Goal: Task Accomplishment & Management: Manage account settings

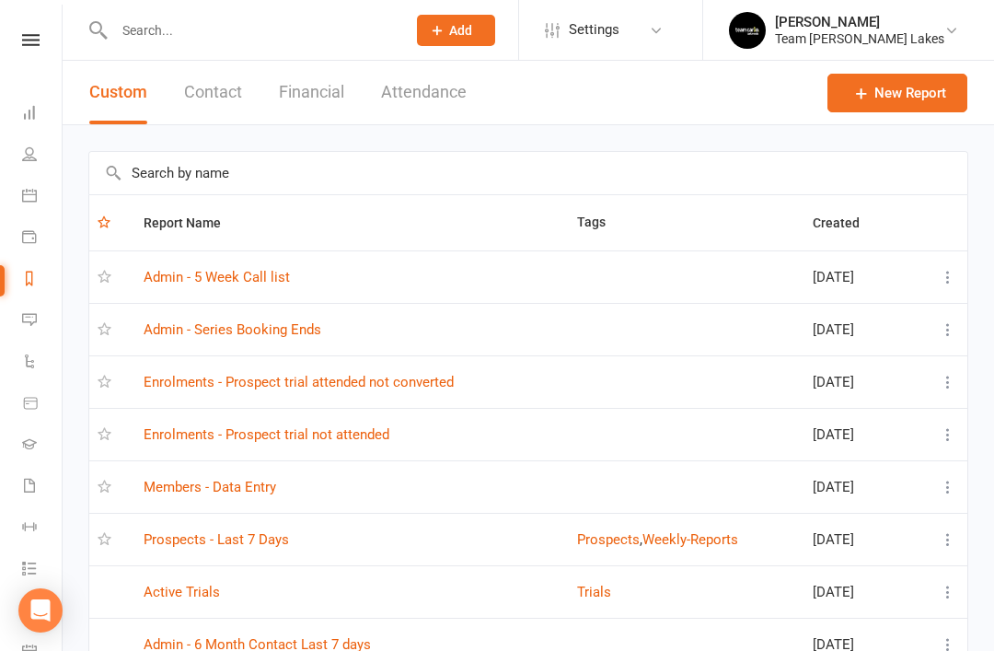
click at [404, 161] on input "text" at bounding box center [528, 173] width 878 height 42
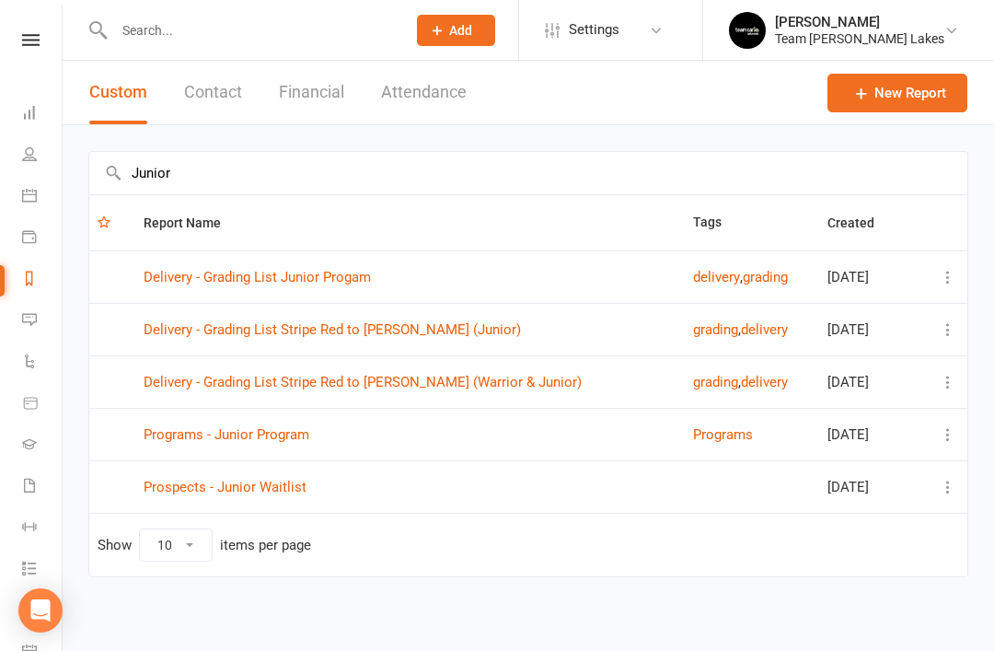
type input "Junior"
click at [263, 481] on link "Prospects - Junior Waitlist" at bounding box center [225, 487] width 163 height 17
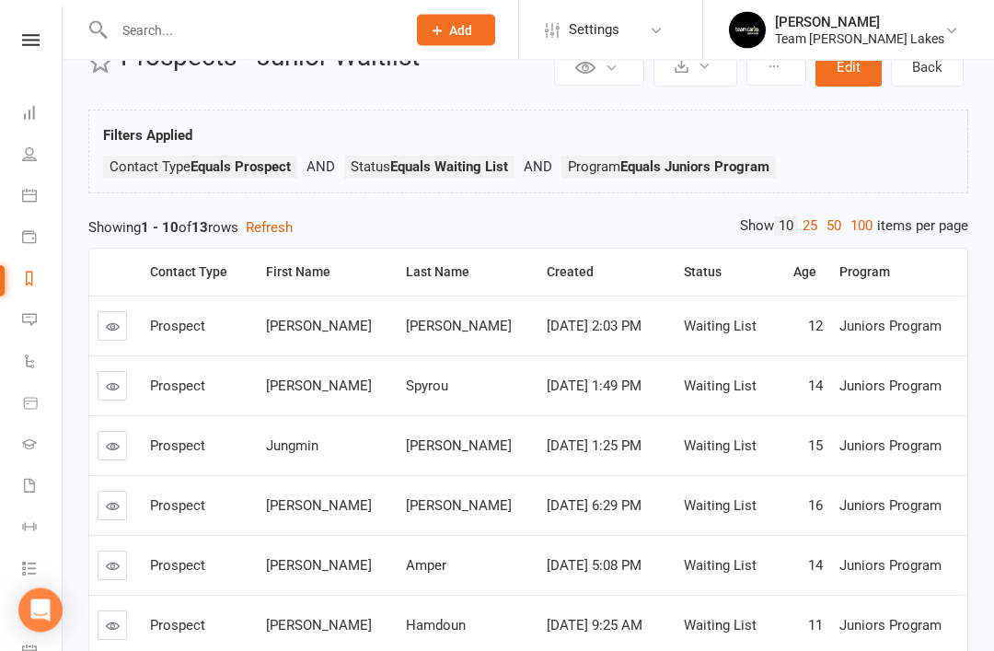
scroll to position [58, 0]
click at [112, 326] on icon at bounding box center [113, 327] width 14 height 14
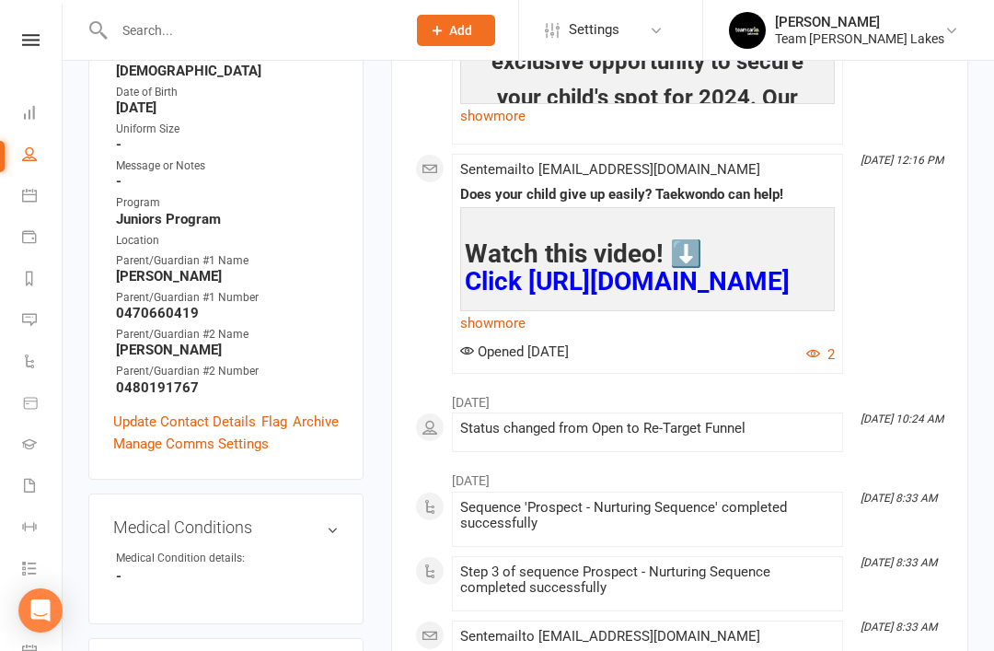
scroll to position [585, 0]
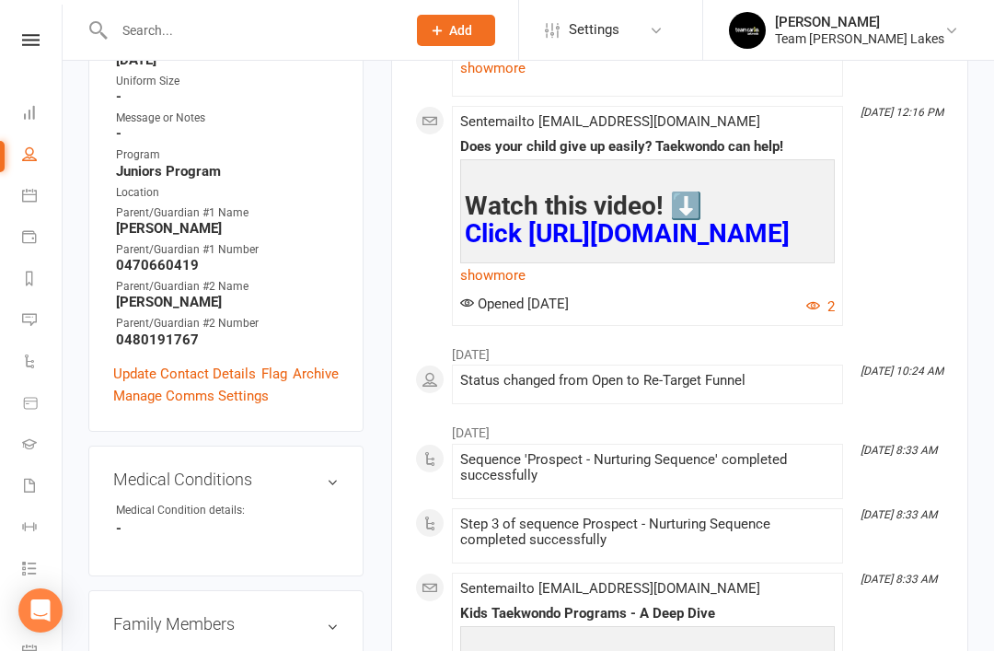
click at [186, 363] on link "Update Contact Details" at bounding box center [184, 374] width 143 height 22
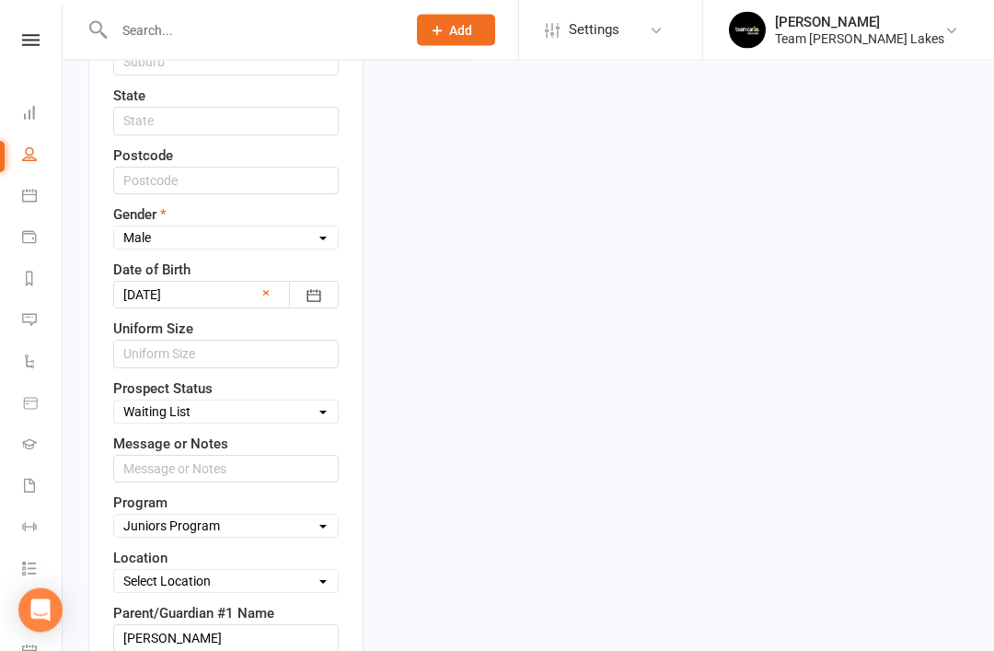
click at [315, 402] on select "Select Open Closed Website Lead Term Follow Up Waiting List Re-Target Funnel 1s…" at bounding box center [226, 412] width 224 height 20
select select "Closed"
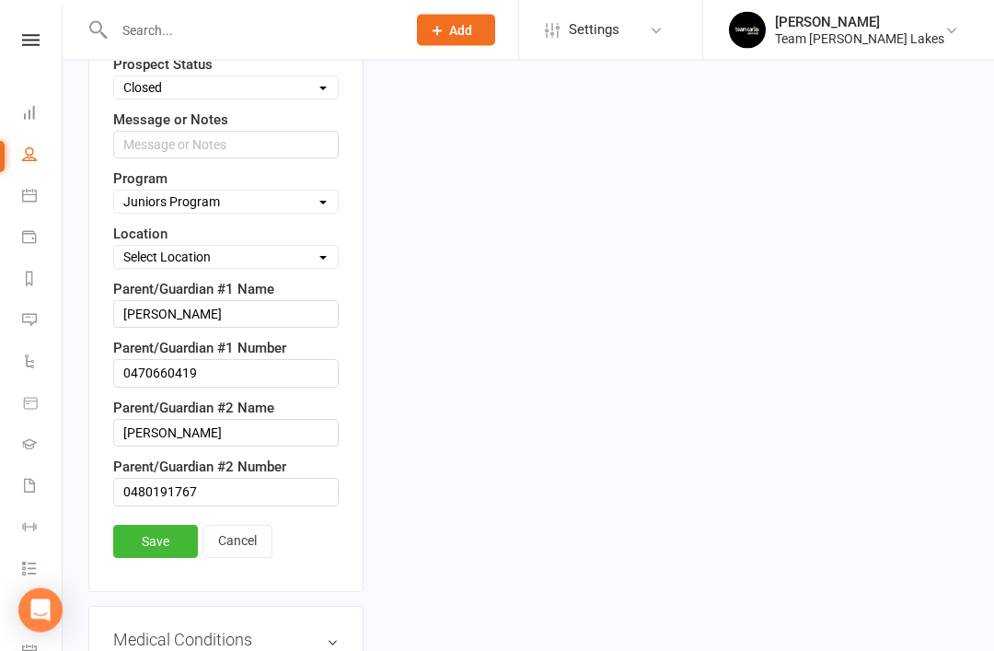
scroll to position [1139, 0]
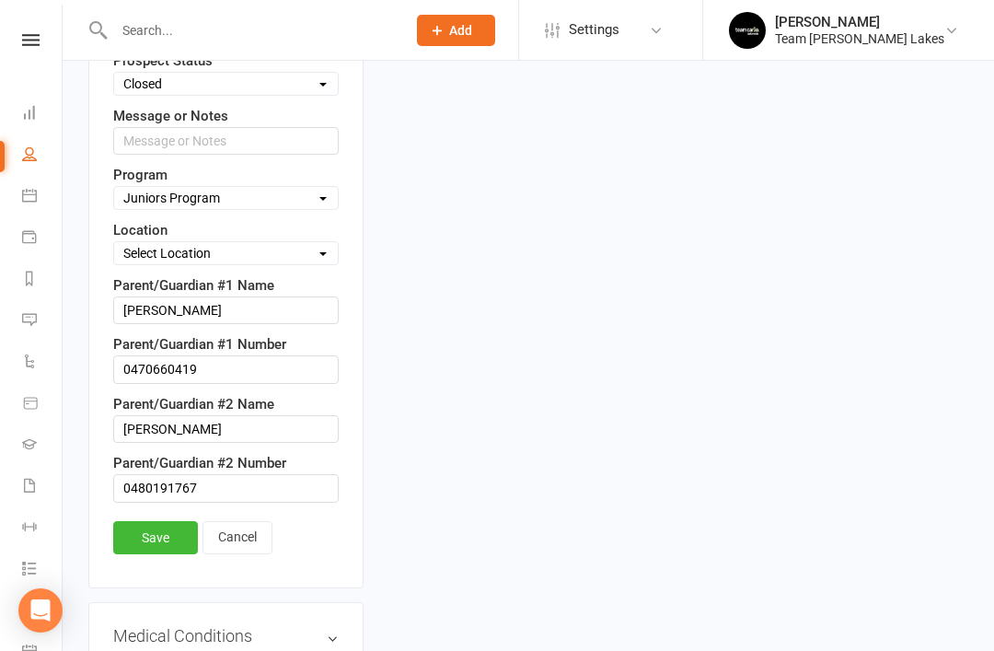
click at [157, 521] on link "Save" at bounding box center [155, 537] width 85 height 33
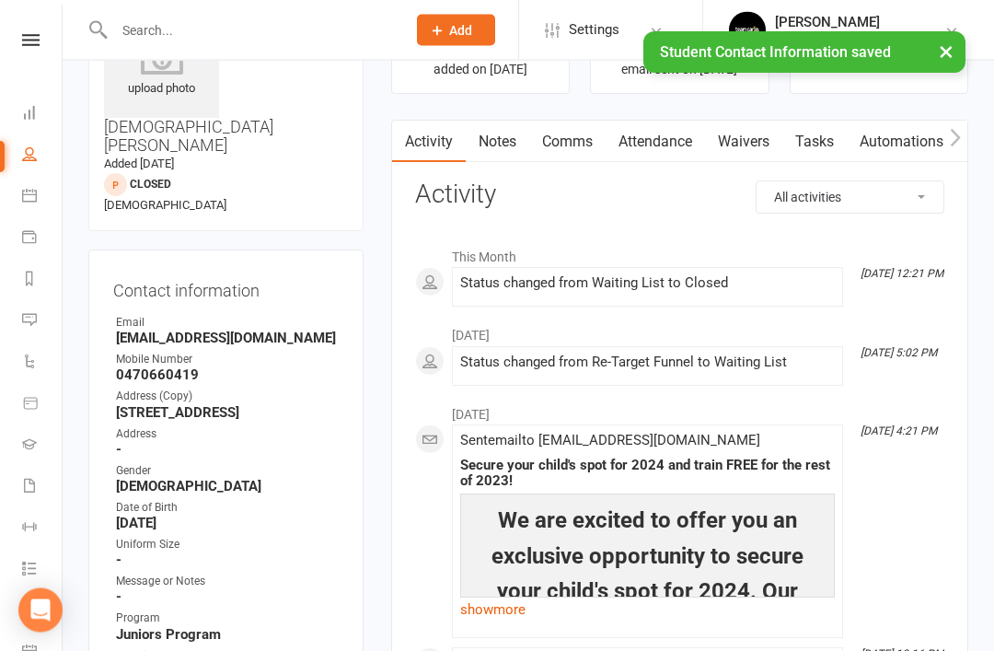
scroll to position [0, 0]
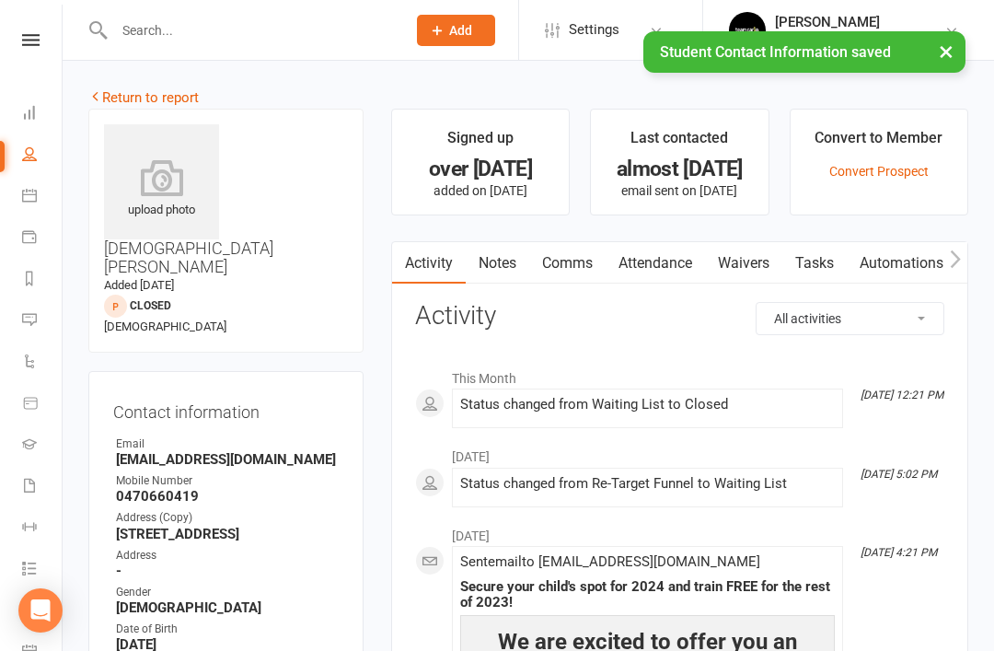
click at [125, 91] on link "Return to report" at bounding box center [143, 97] width 110 height 17
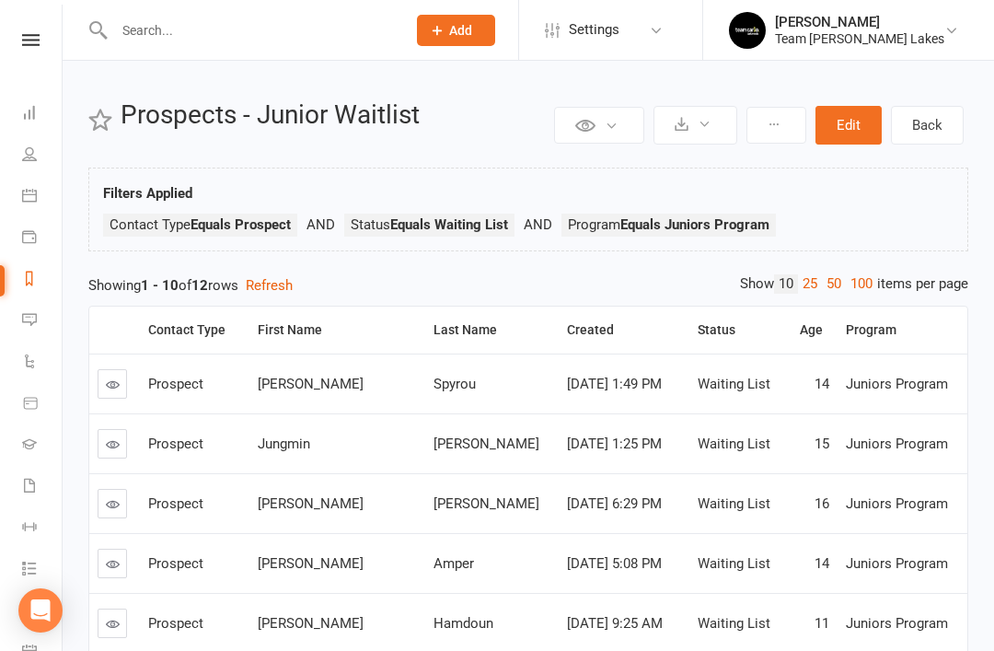
click at [779, 127] on icon at bounding box center [774, 124] width 13 height 13
click at [916, 207] on div "Filters Applied Contact Type Equals Prospect Status Equals Waiting List Program…" at bounding box center [528, 214] width 851 height 64
click at [118, 390] on icon at bounding box center [113, 385] width 14 height 14
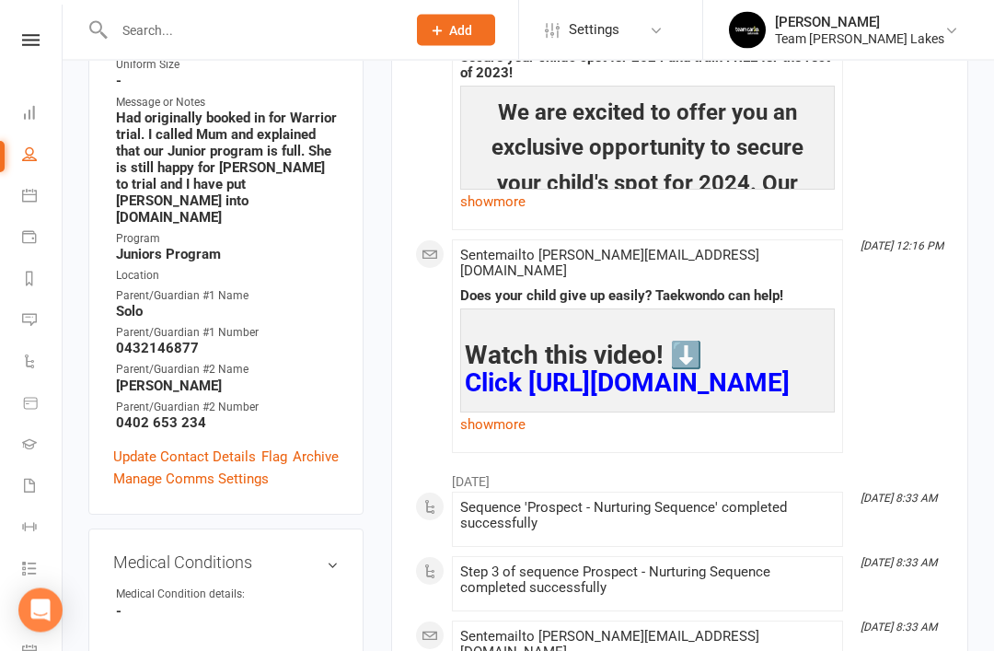
click at [202, 447] on link "Update Contact Details" at bounding box center [184, 458] width 143 height 22
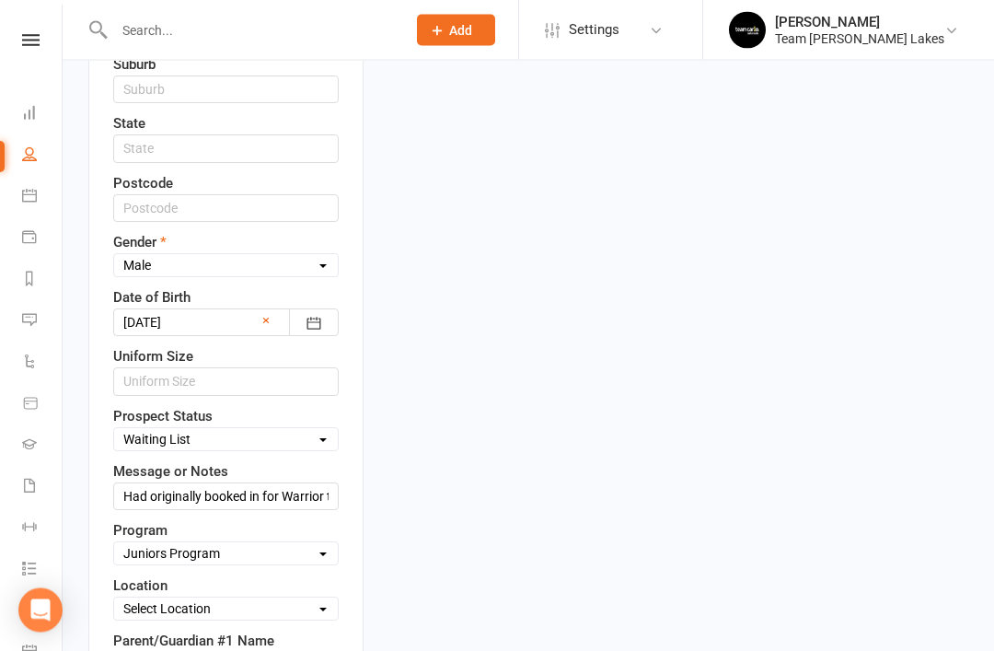
click at [320, 430] on select "Select Open Closed Website Lead Term Follow Up Waiting List Re-Target Funnel 1s…" at bounding box center [226, 440] width 224 height 20
select select "Closed"
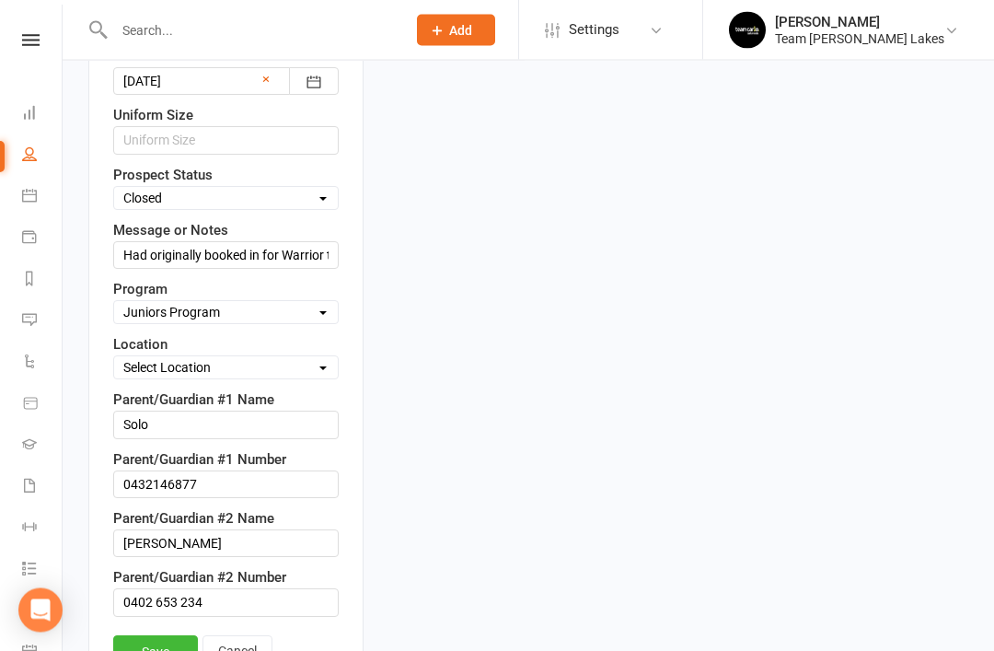
scroll to position [1005, 0]
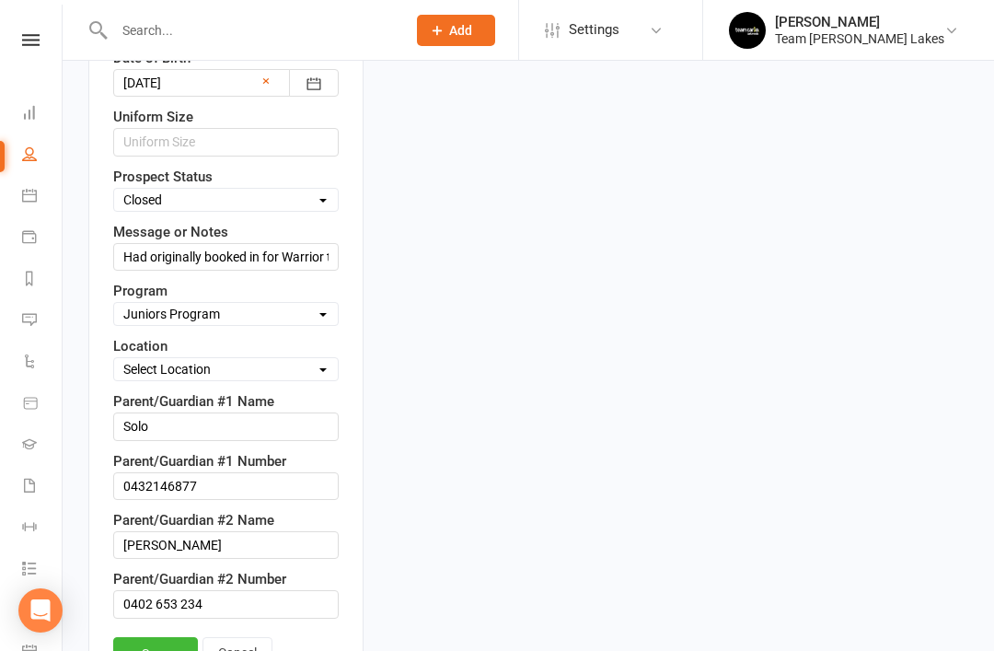
click at [159, 637] on link "Save" at bounding box center [155, 653] width 85 height 33
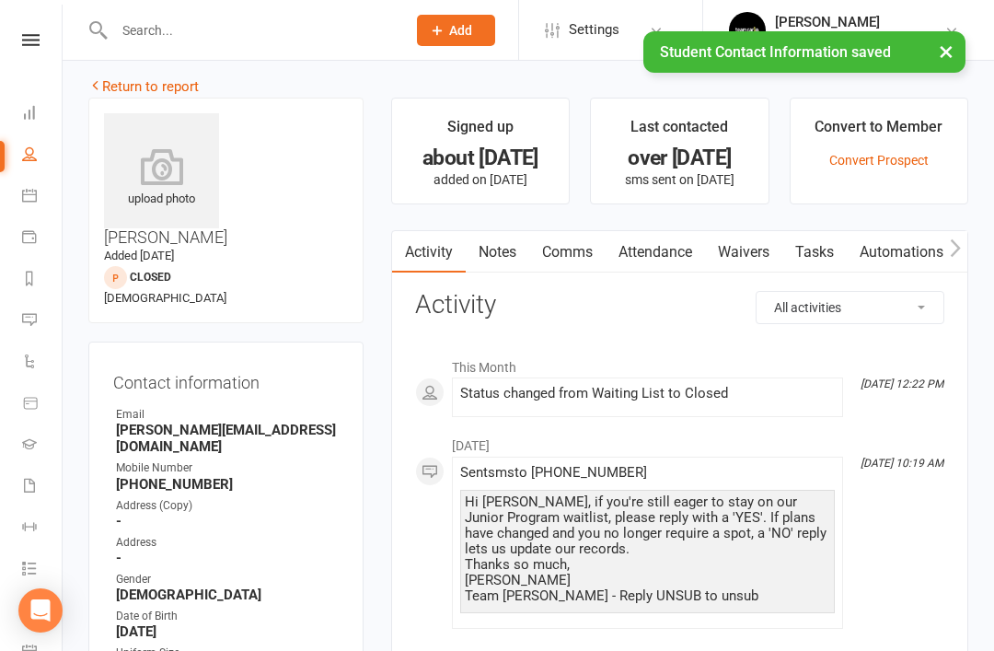
scroll to position [0, 0]
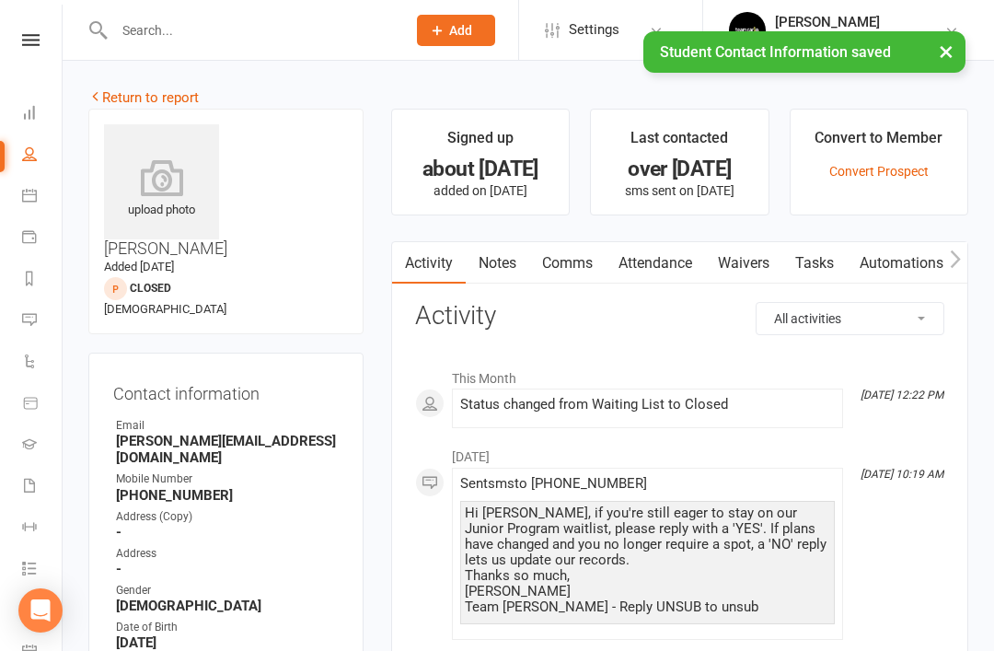
click at [117, 90] on link "Return to report" at bounding box center [143, 97] width 110 height 17
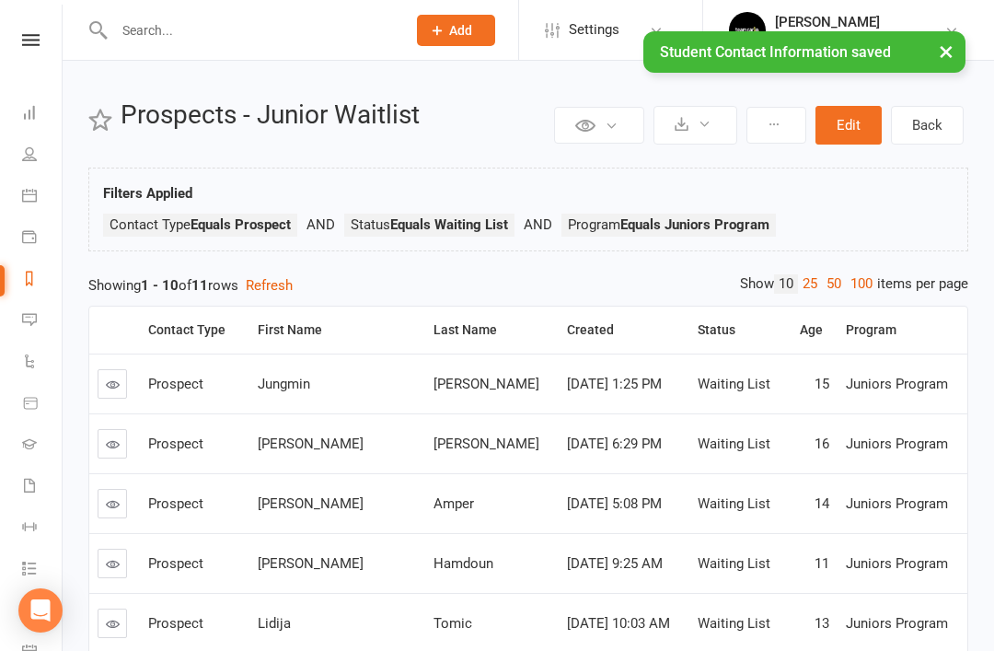
click at [122, 394] on link at bounding box center [112, 383] width 29 height 29
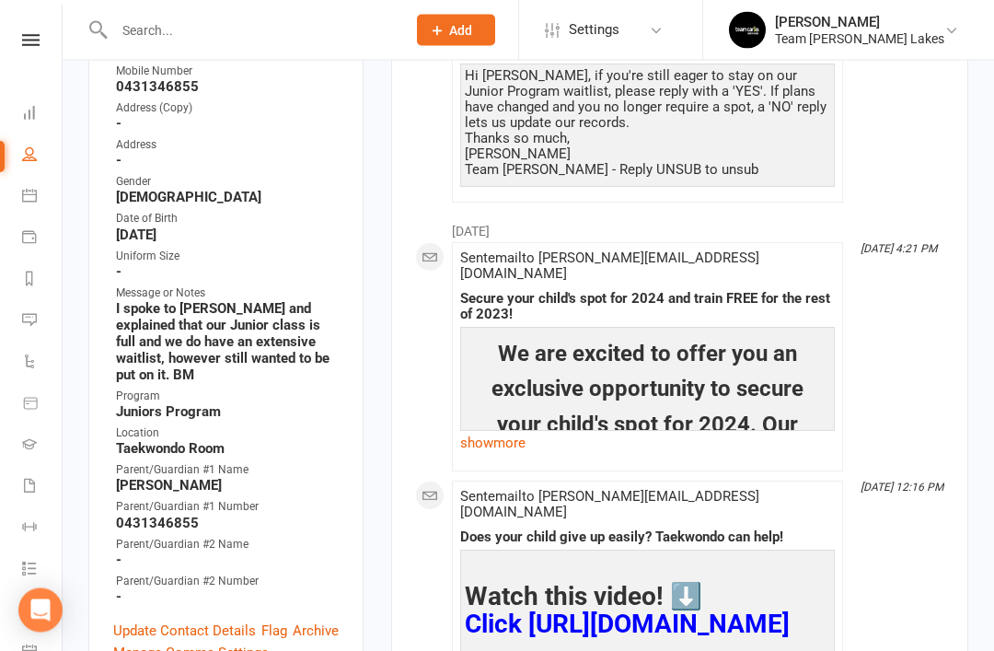
click at [189, 621] on link "Update Contact Details" at bounding box center [184, 632] width 143 height 22
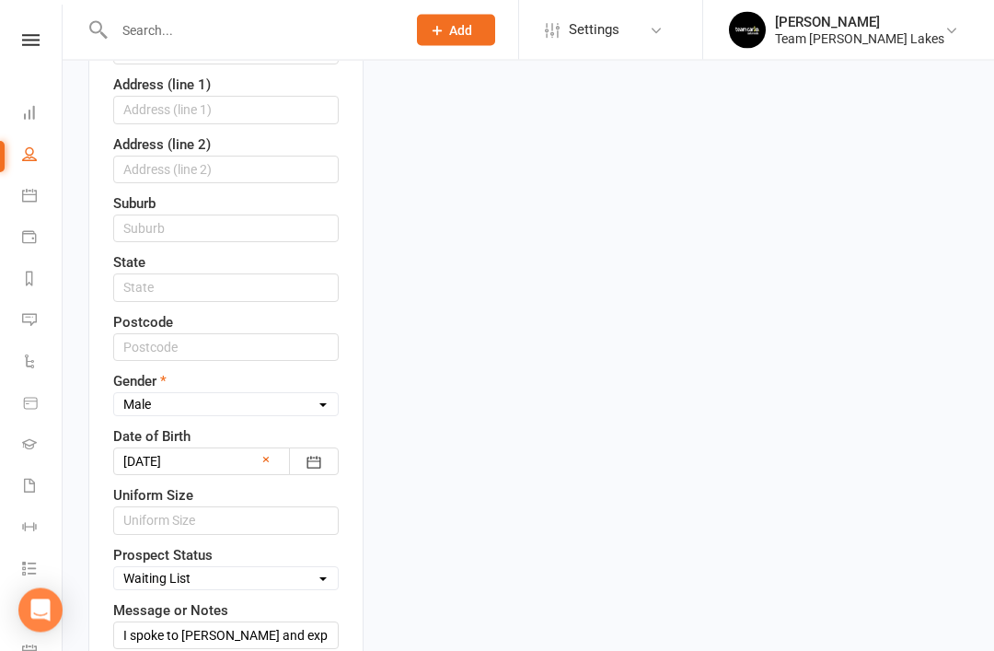
click at [314, 569] on select "Select Open Closed Website Lead Term Follow Up Waiting List Re-Target Funnel 1s…" at bounding box center [226, 579] width 224 height 20
select select "Closed"
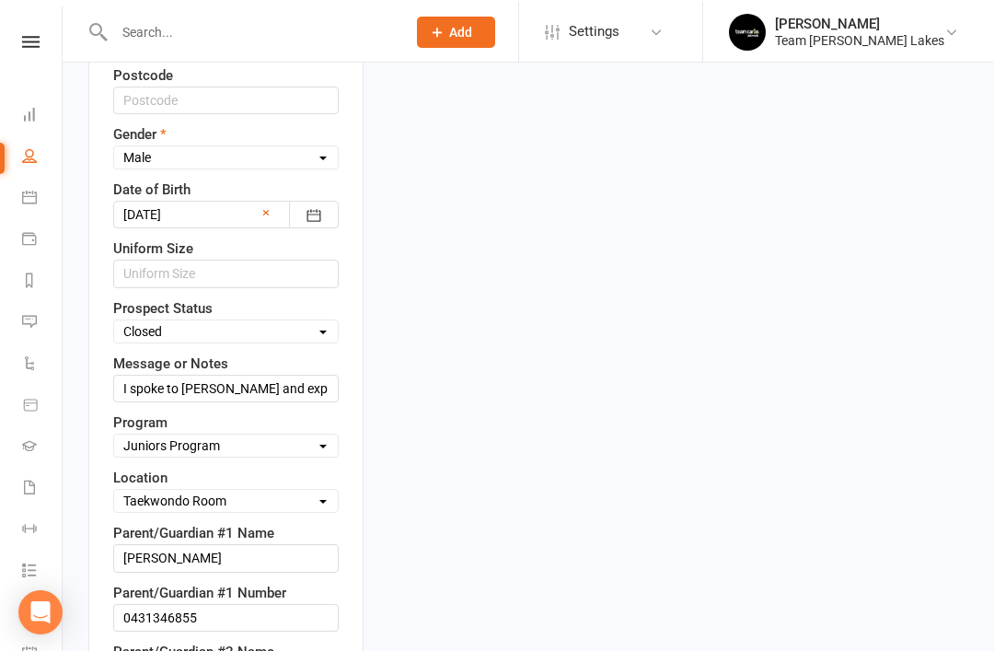
scroll to position [873, 0]
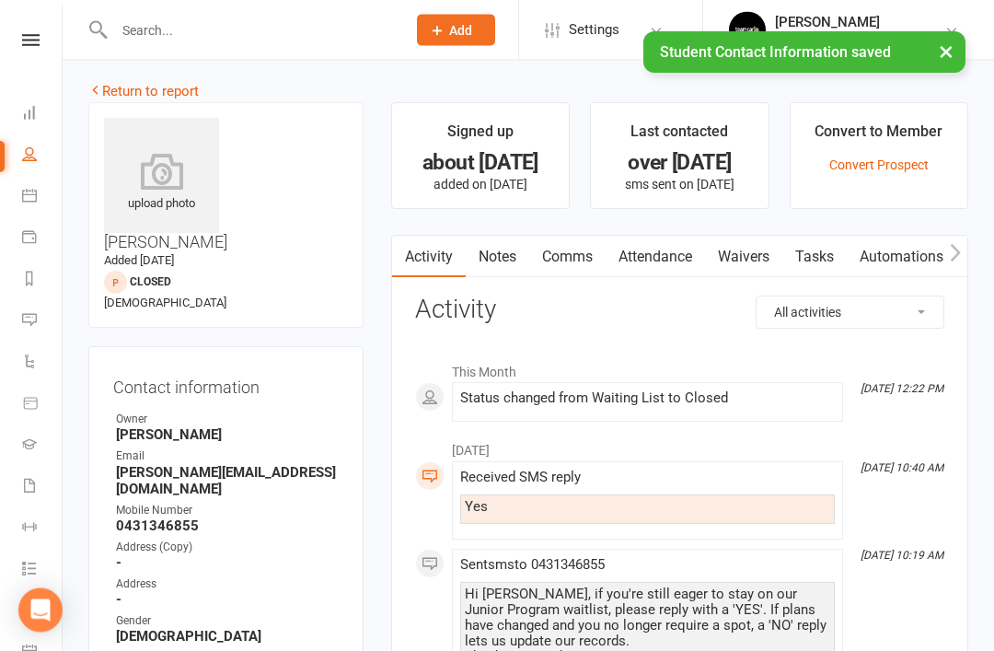
scroll to position [0, 0]
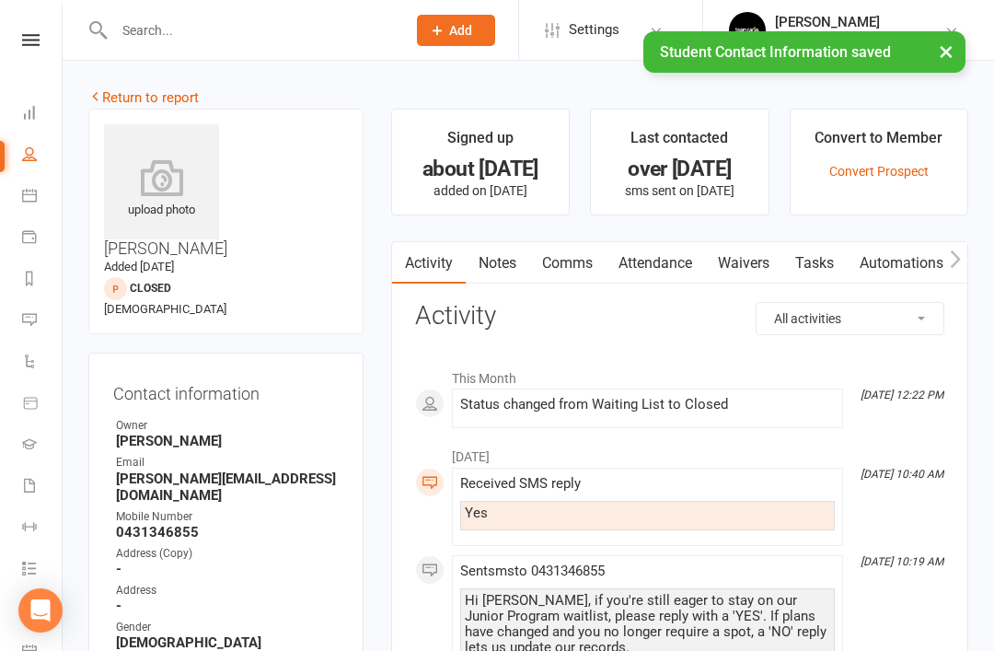
click at [134, 95] on link "Return to report" at bounding box center [143, 97] width 110 height 17
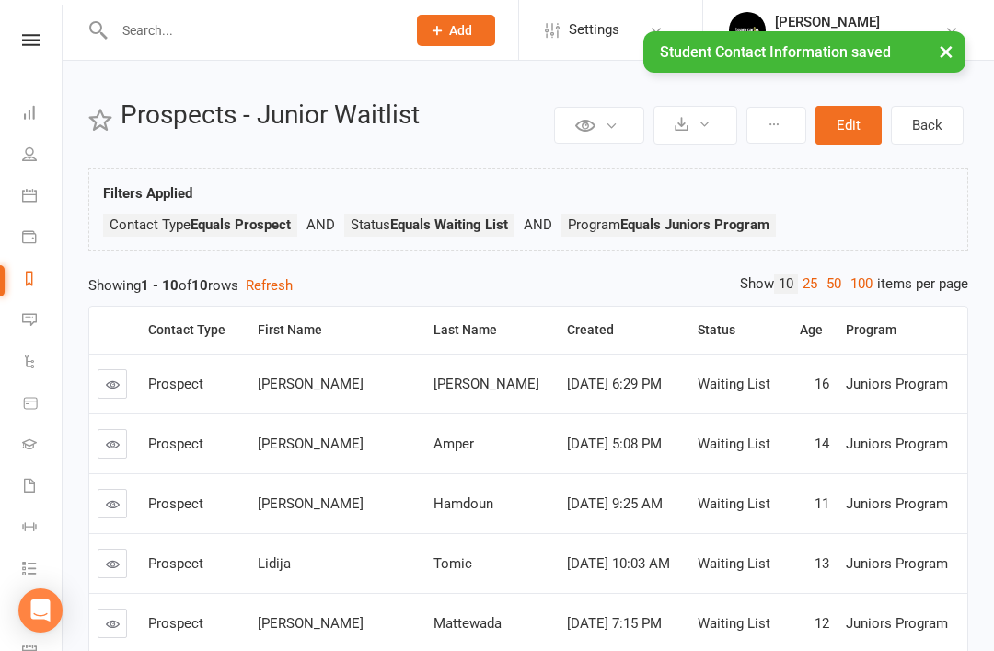
click at [121, 395] on link at bounding box center [112, 383] width 29 height 29
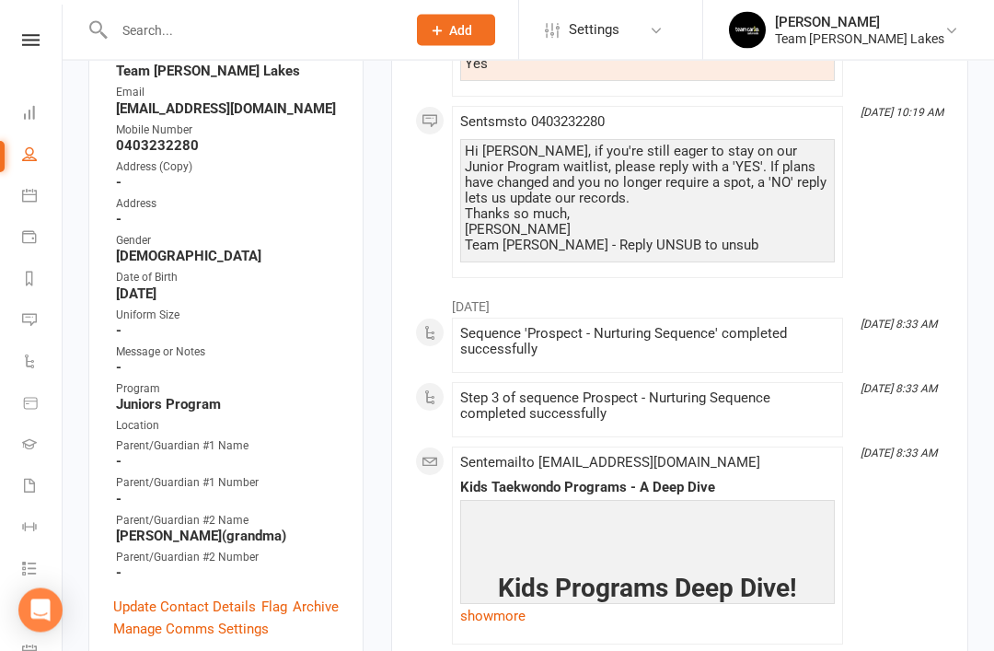
click at [205, 597] on link "Update Contact Details" at bounding box center [184, 608] width 143 height 22
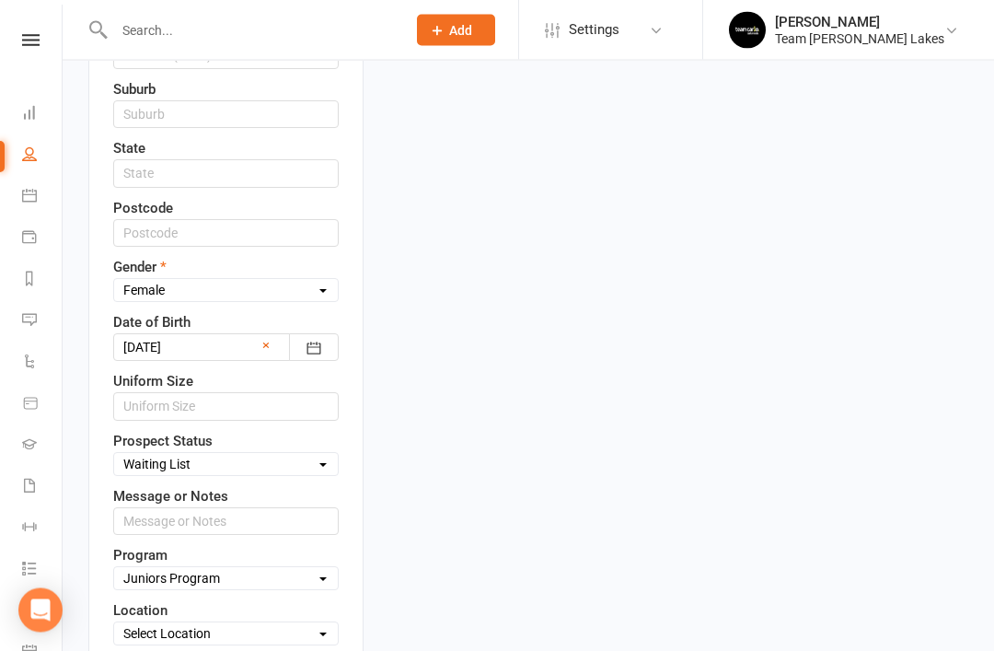
scroll to position [742, 0]
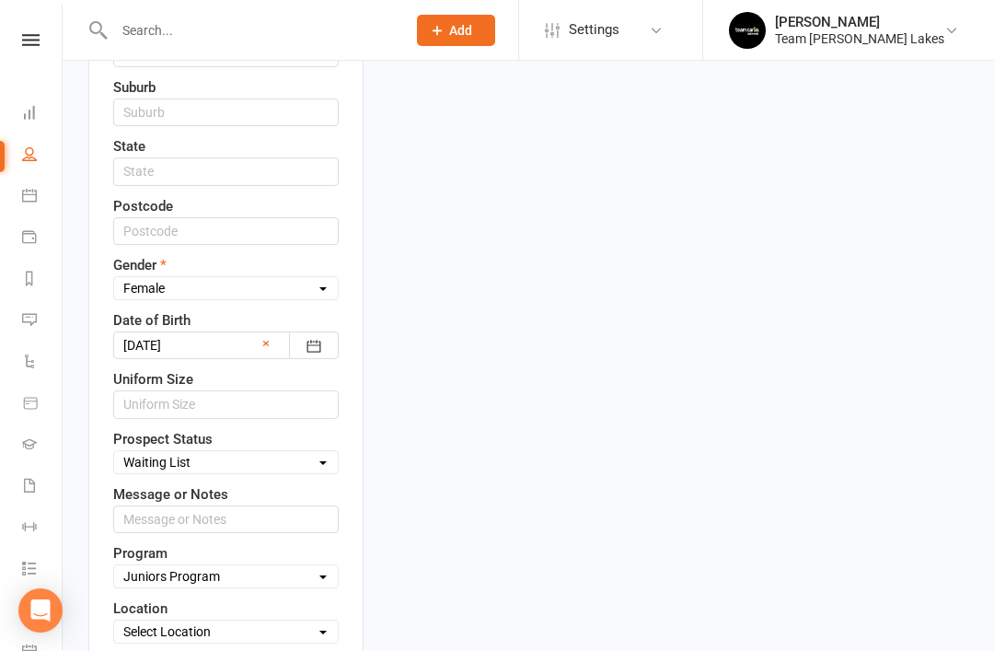
click at [304, 452] on select "Select Open Closed Website Lead Term Follow Up Waiting List Re-Target Funnel 1s…" at bounding box center [226, 462] width 224 height 20
select select "Closed"
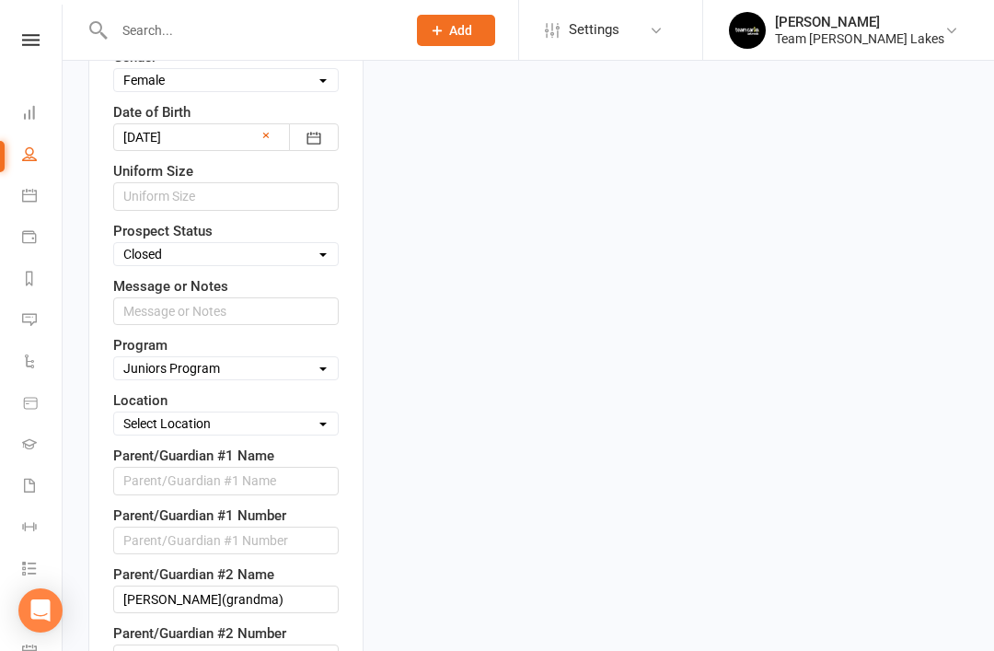
scroll to position [953, 0]
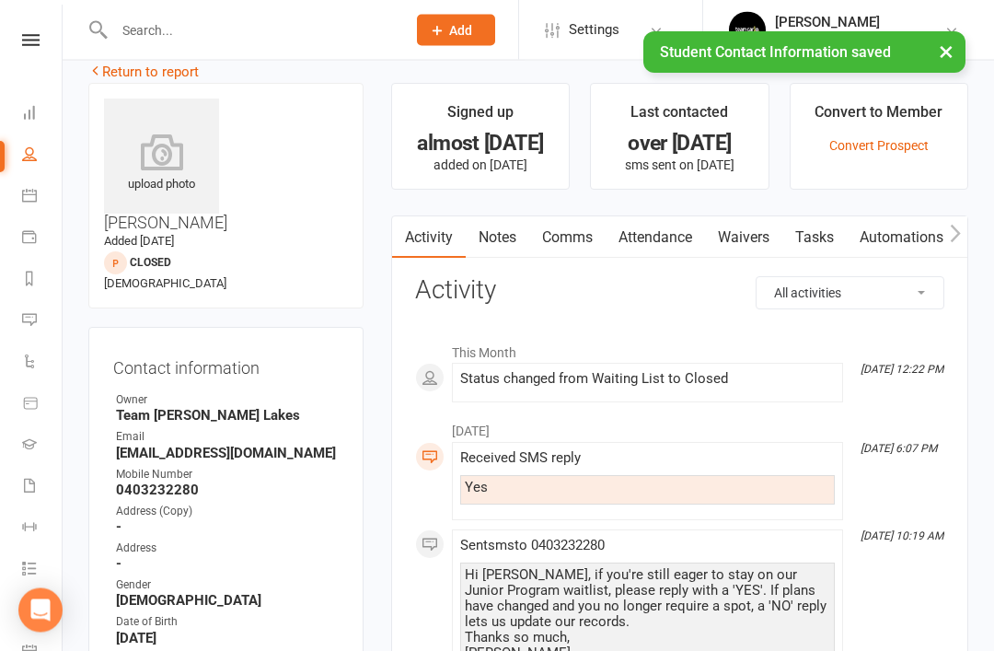
scroll to position [0, 0]
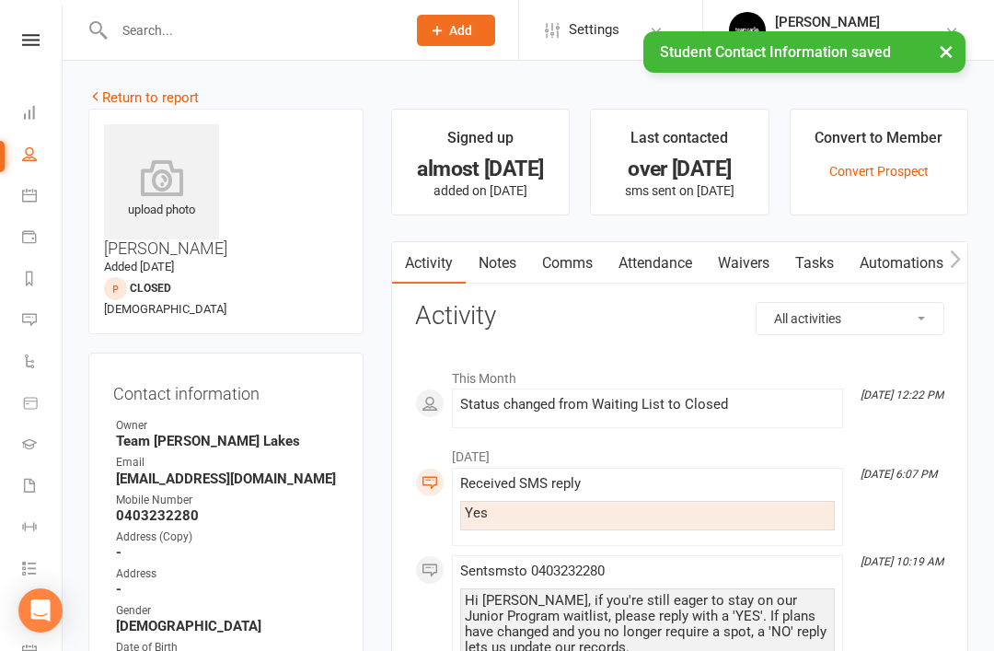
click at [129, 98] on link "Return to report" at bounding box center [143, 97] width 110 height 17
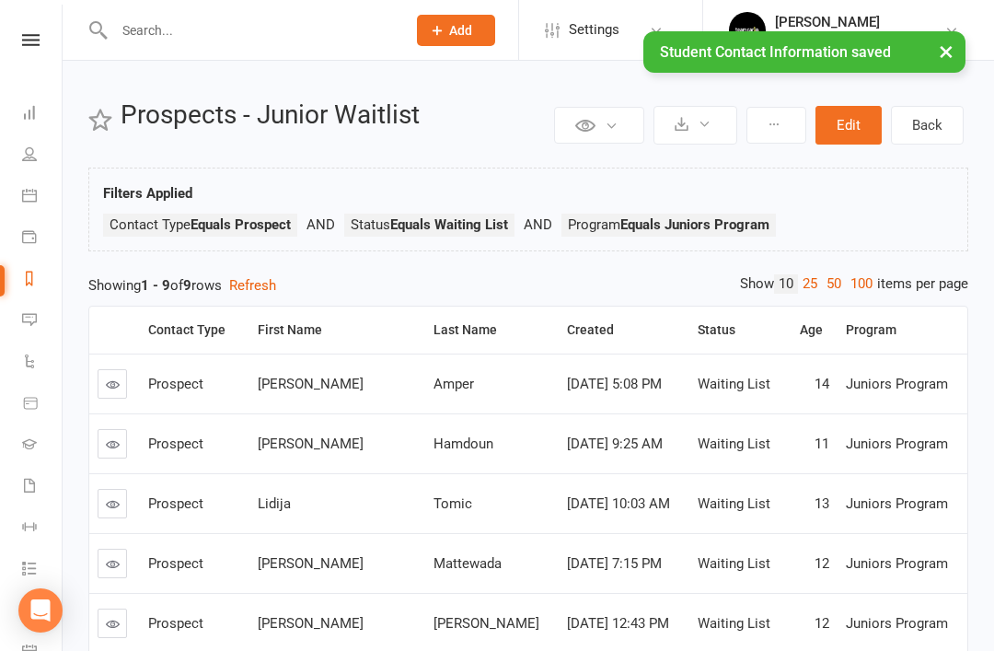
click at [114, 392] on link at bounding box center [112, 383] width 29 height 29
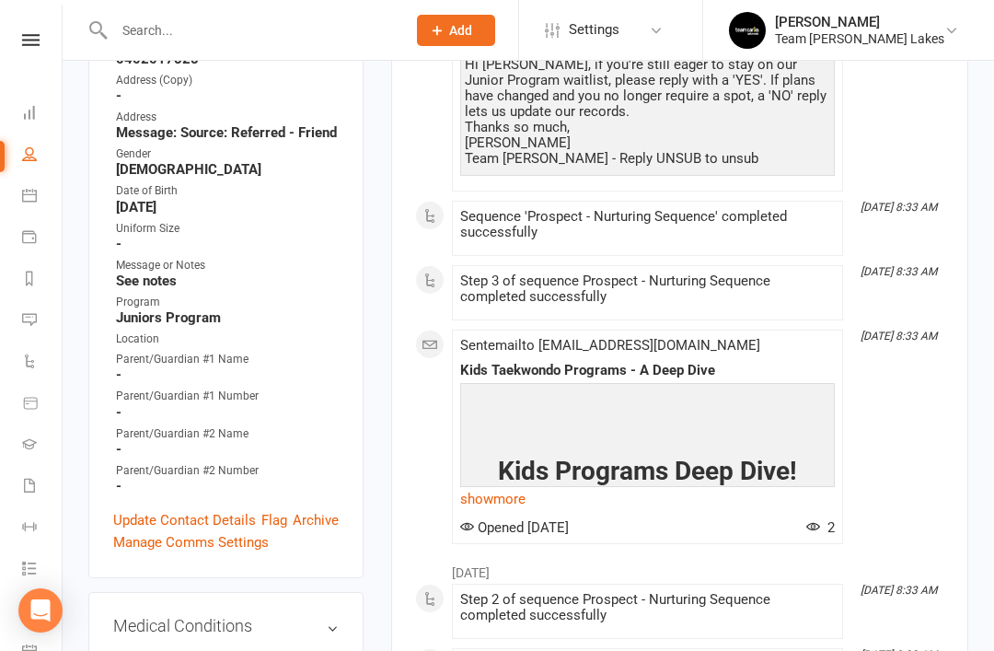
scroll to position [465, 0]
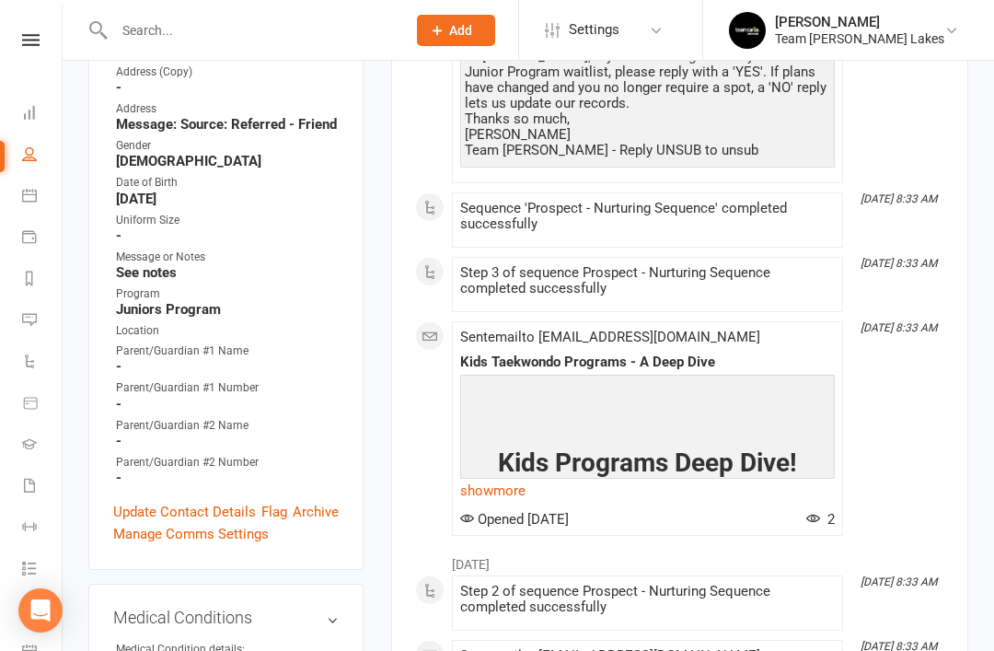
click at [215, 501] on link "Update Contact Details" at bounding box center [184, 512] width 143 height 22
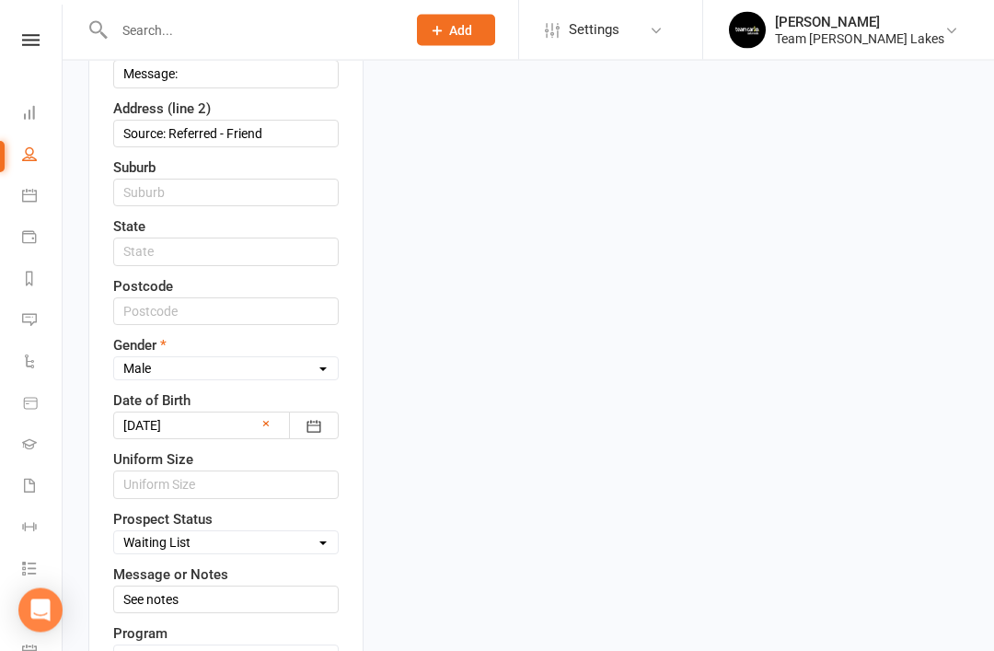
scroll to position [669, 0]
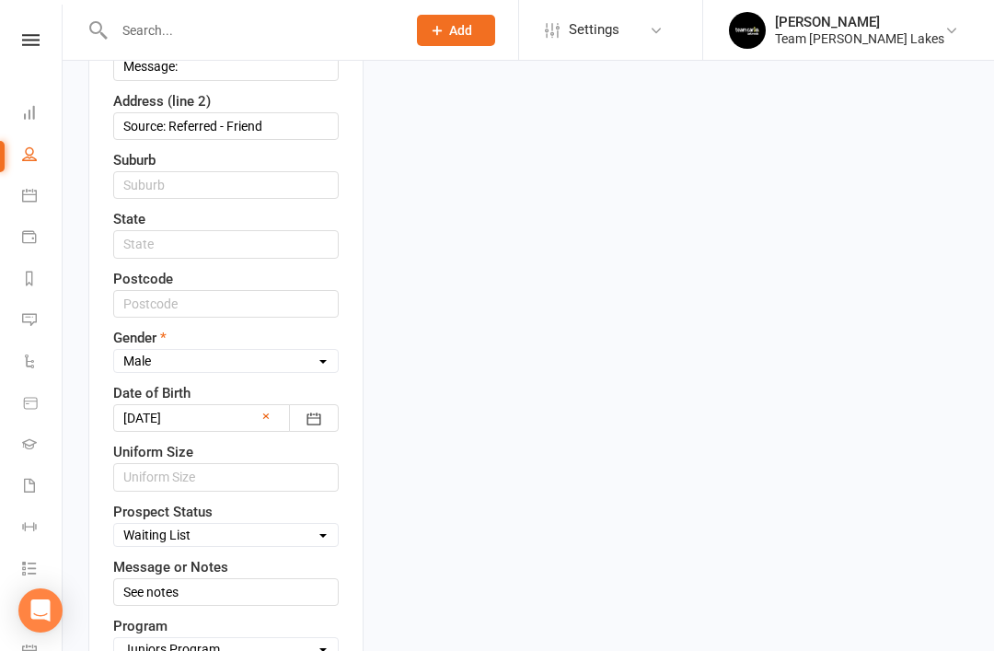
click at [283, 525] on select "Select Open Closed Website Lead Term Follow Up Waiting List Re-Target Funnel 1s…" at bounding box center [226, 535] width 224 height 20
select select "Closed"
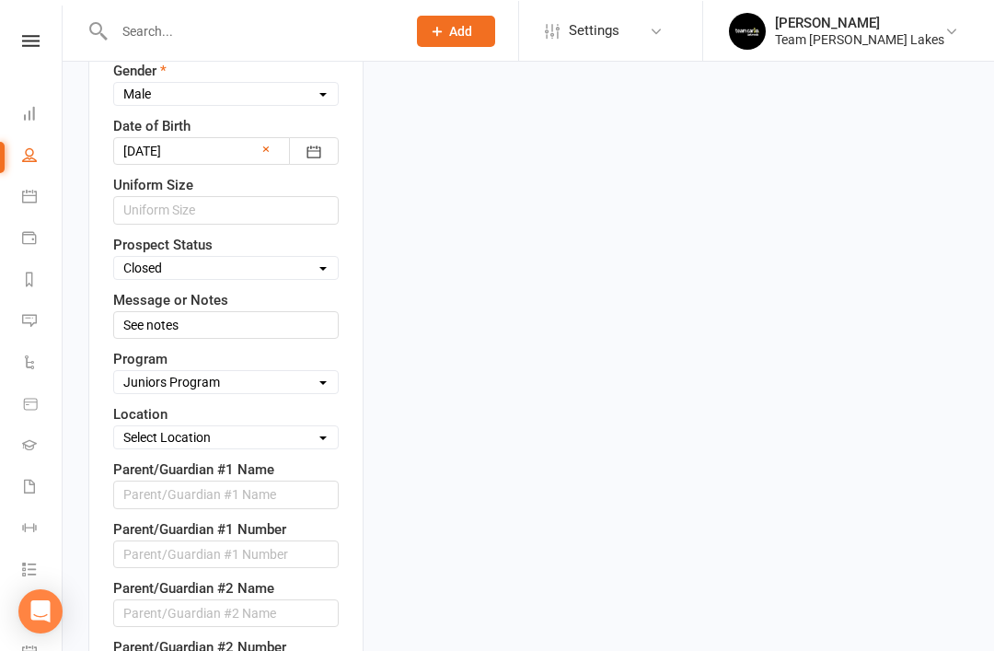
scroll to position [936, 0]
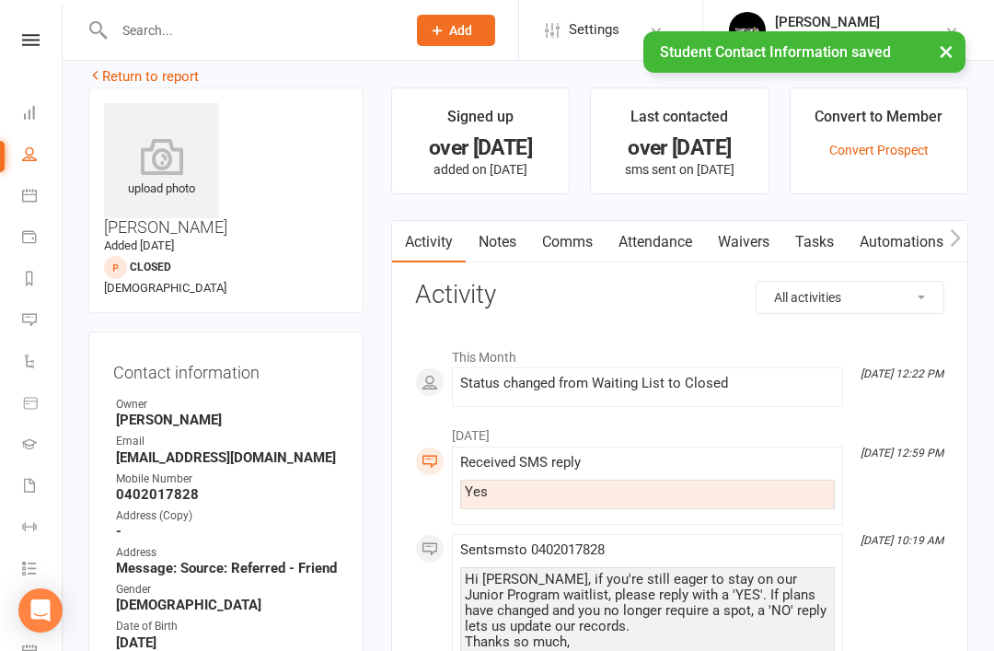
scroll to position [0, 0]
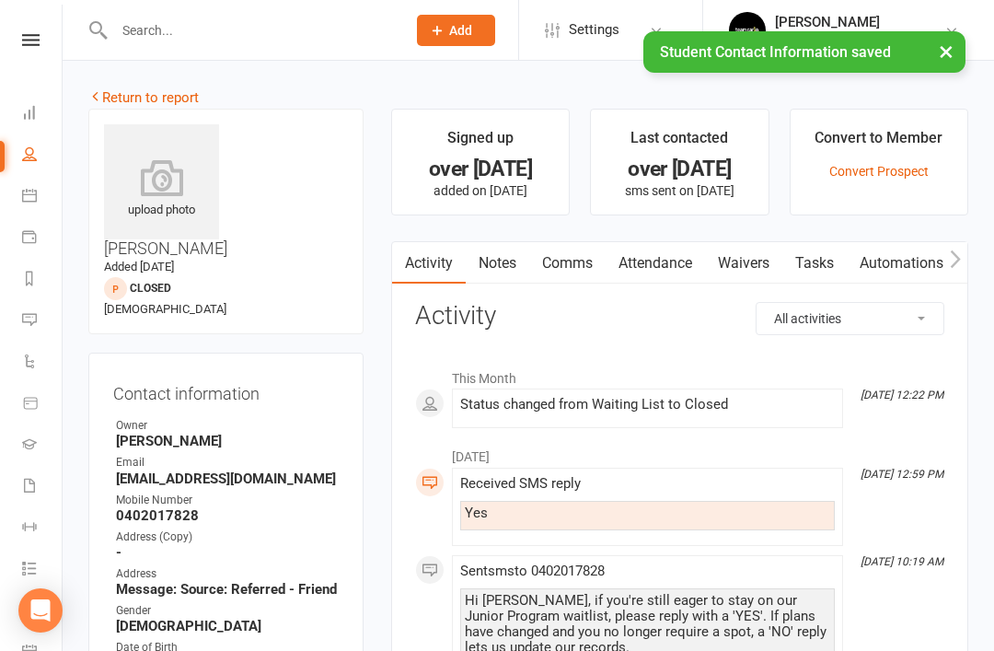
click at [131, 96] on link "Return to report" at bounding box center [143, 97] width 110 height 17
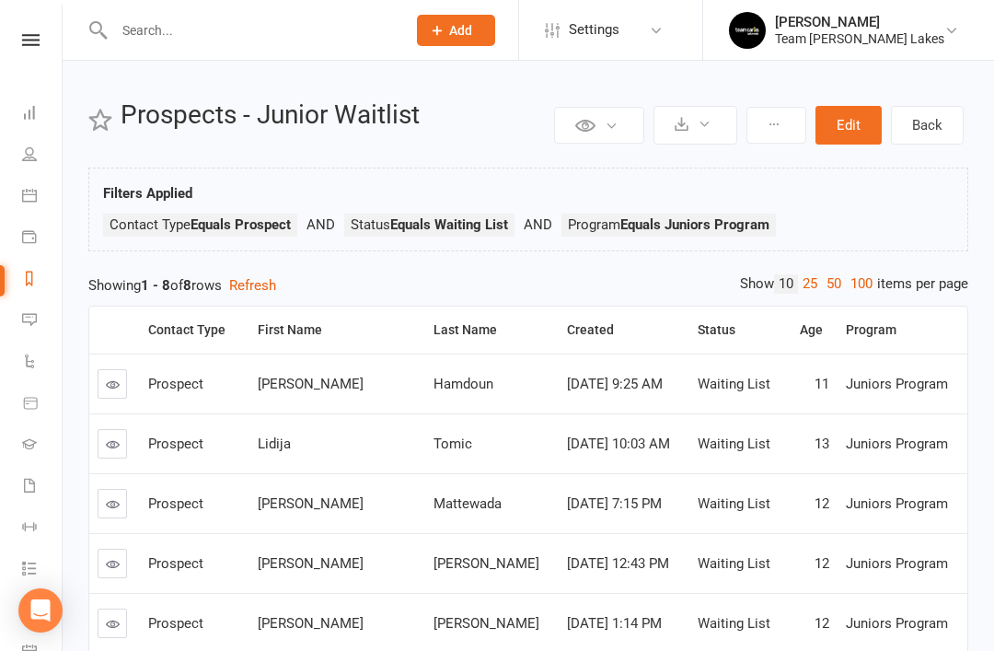
click at [118, 391] on link at bounding box center [112, 383] width 29 height 29
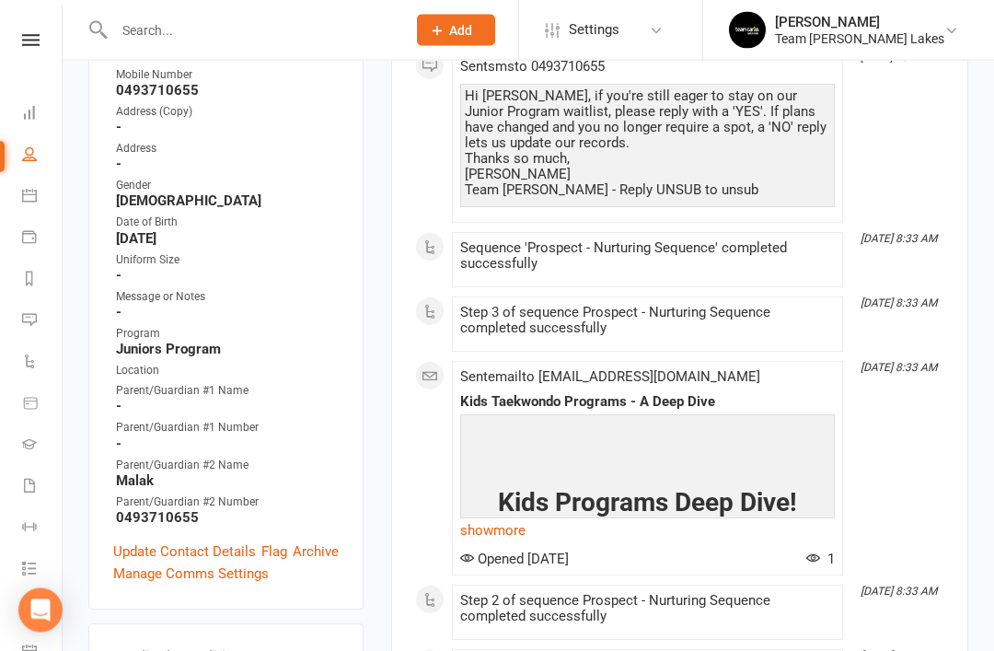
click at [201, 541] on link "Update Contact Details" at bounding box center [184, 552] width 143 height 22
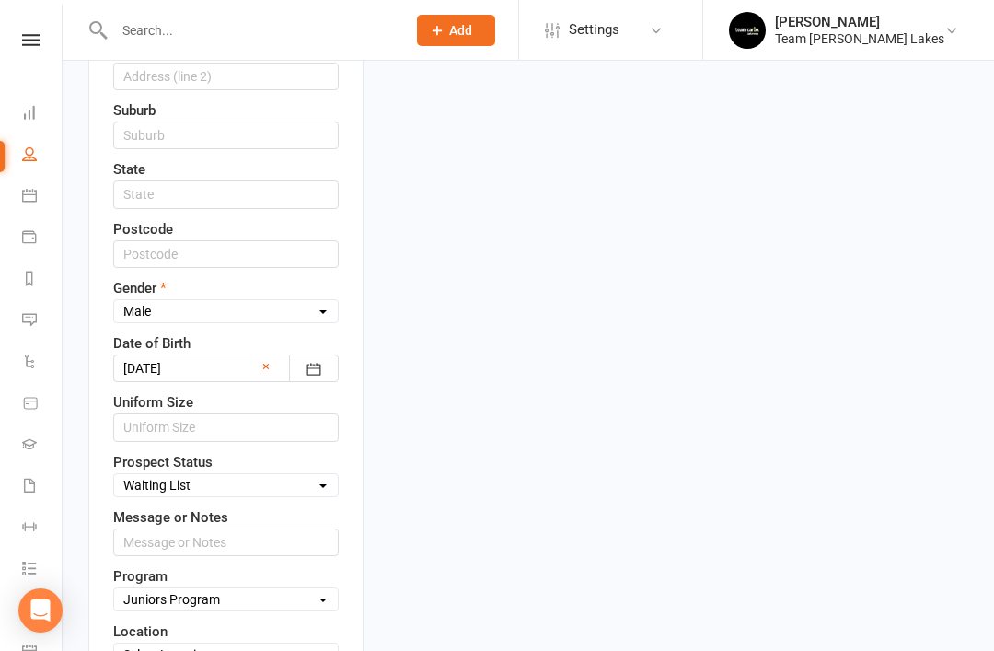
scroll to position [726, 0]
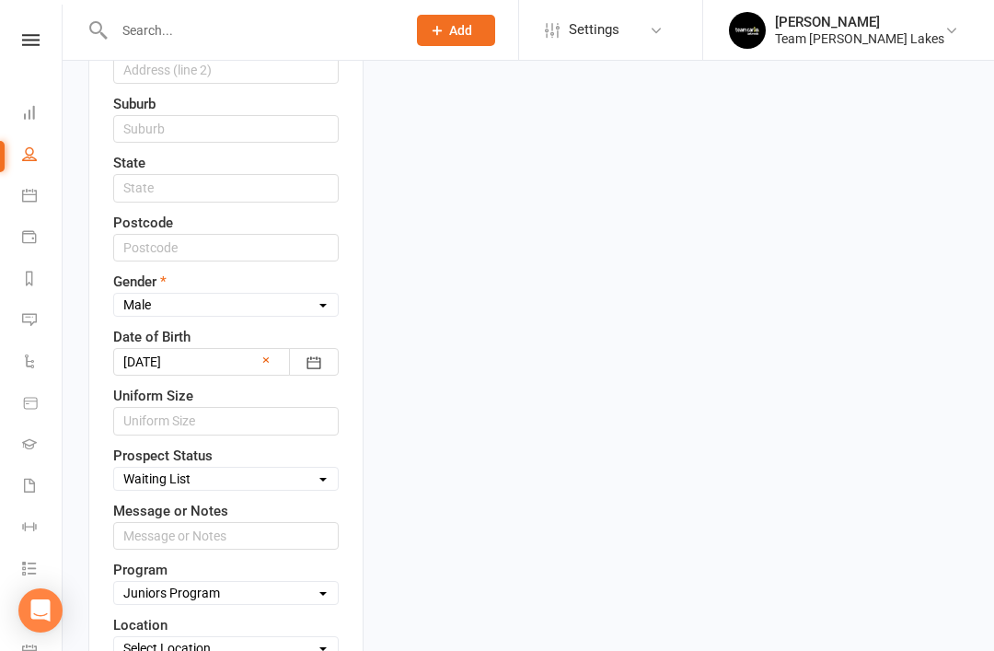
click at [289, 469] on select "Select Open Closed Website Lead Term Follow Up Waiting List Re-Target Funnel 1s…" at bounding box center [226, 479] width 224 height 20
select select "Closed"
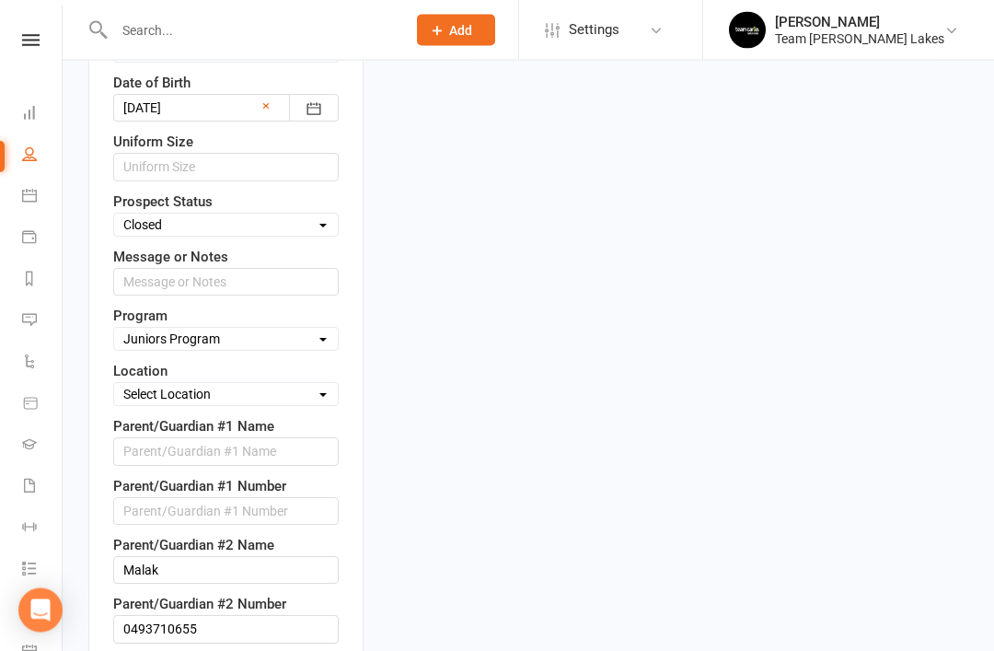
scroll to position [980, 0]
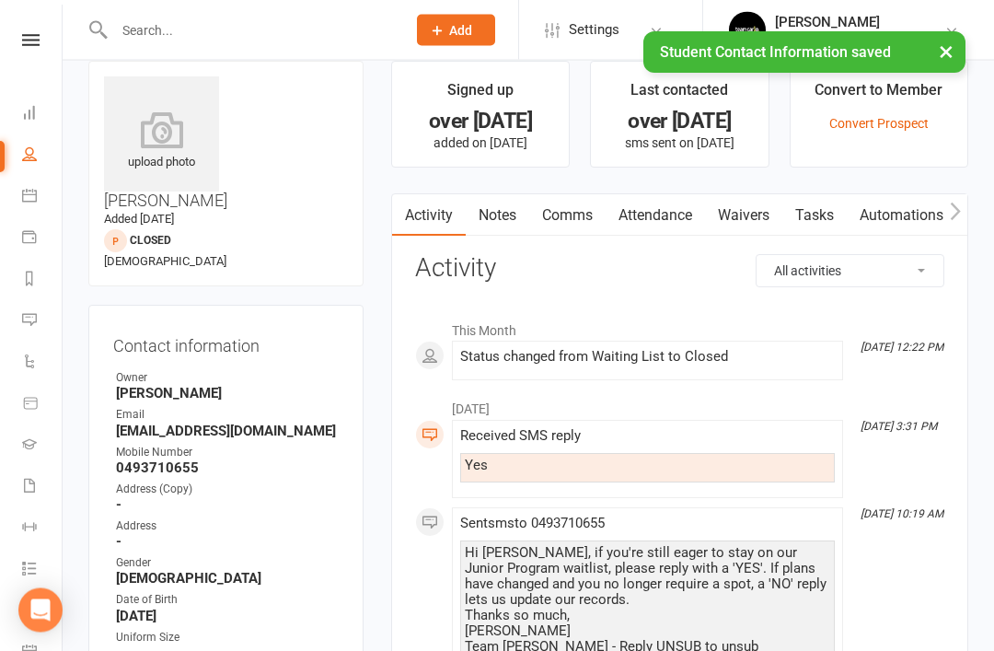
scroll to position [0, 0]
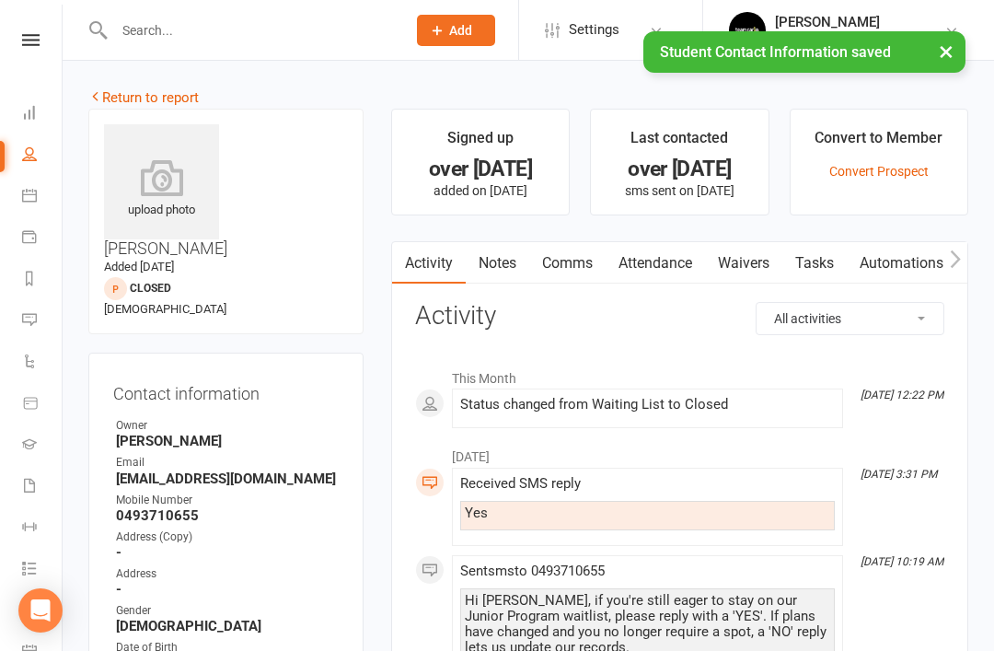
click at [123, 93] on link "Return to report" at bounding box center [143, 97] width 110 height 17
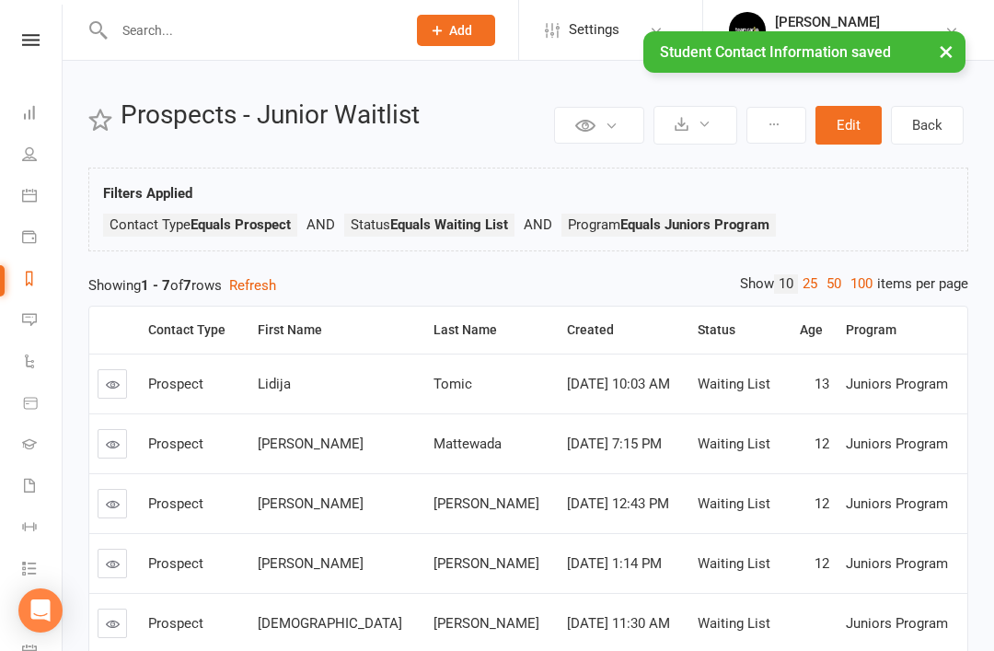
click at [110, 382] on icon at bounding box center [113, 385] width 14 height 14
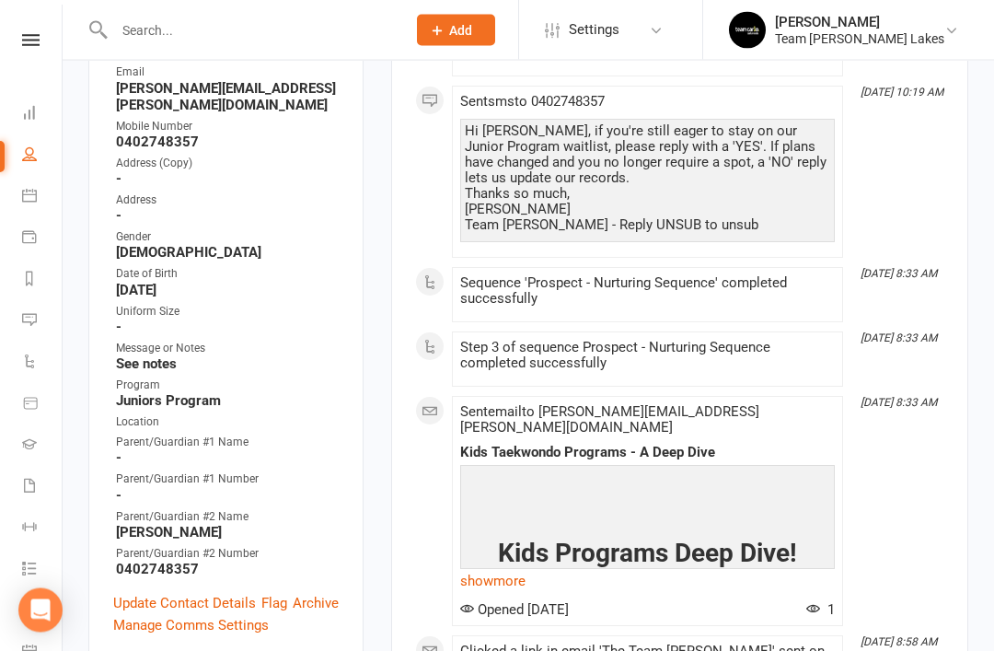
click at [202, 593] on link "Update Contact Details" at bounding box center [184, 604] width 143 height 22
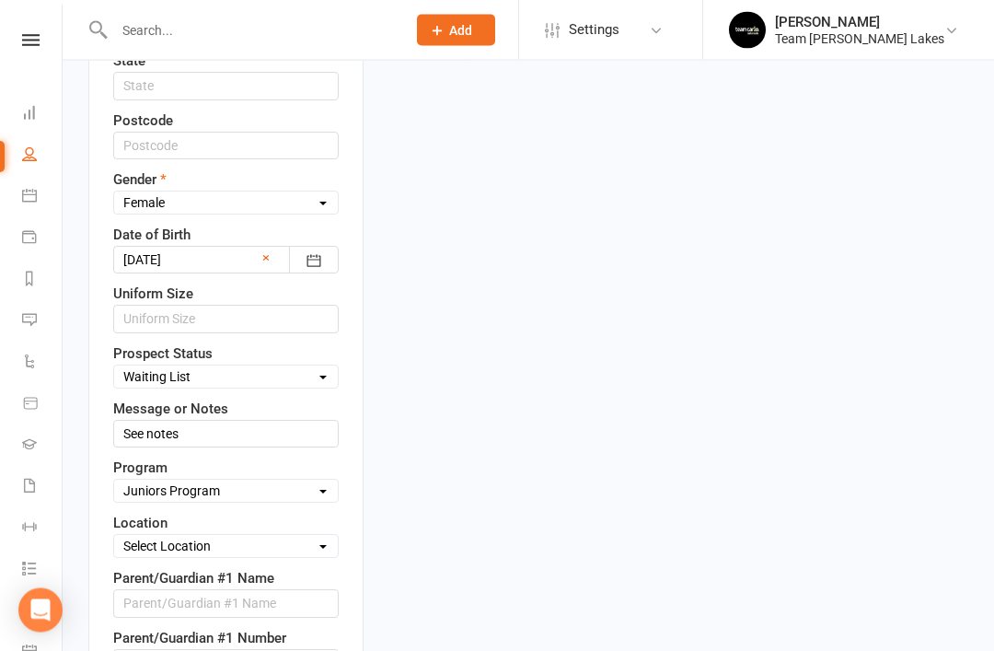
scroll to position [846, 0]
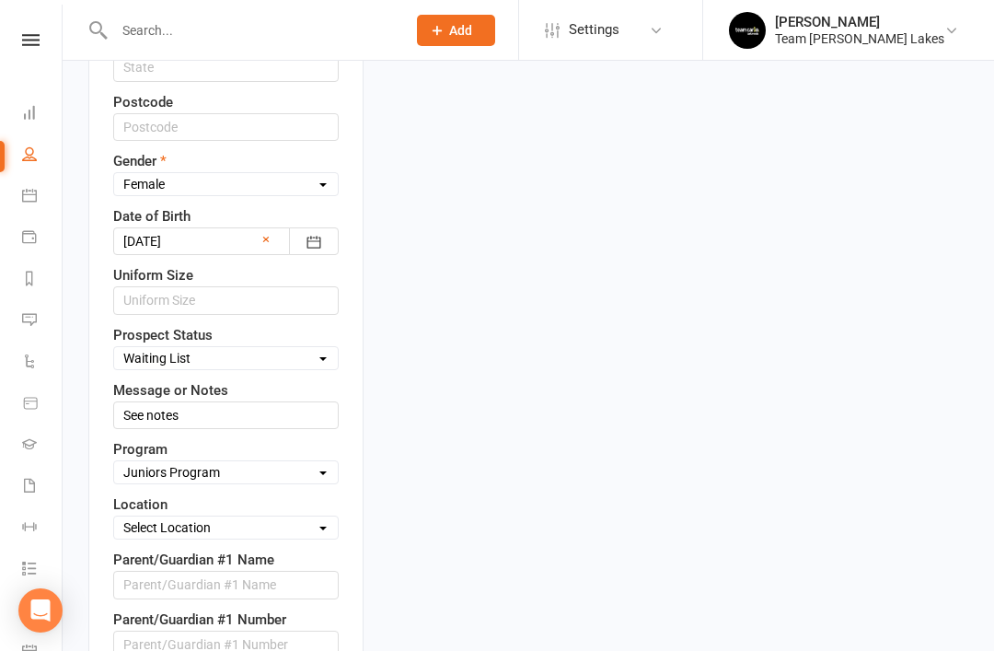
click at [306, 348] on select "Select Open Closed Website Lead Term Follow Up Waiting List Re-Target Funnel 1s…" at bounding box center [226, 358] width 224 height 20
select select "Closed"
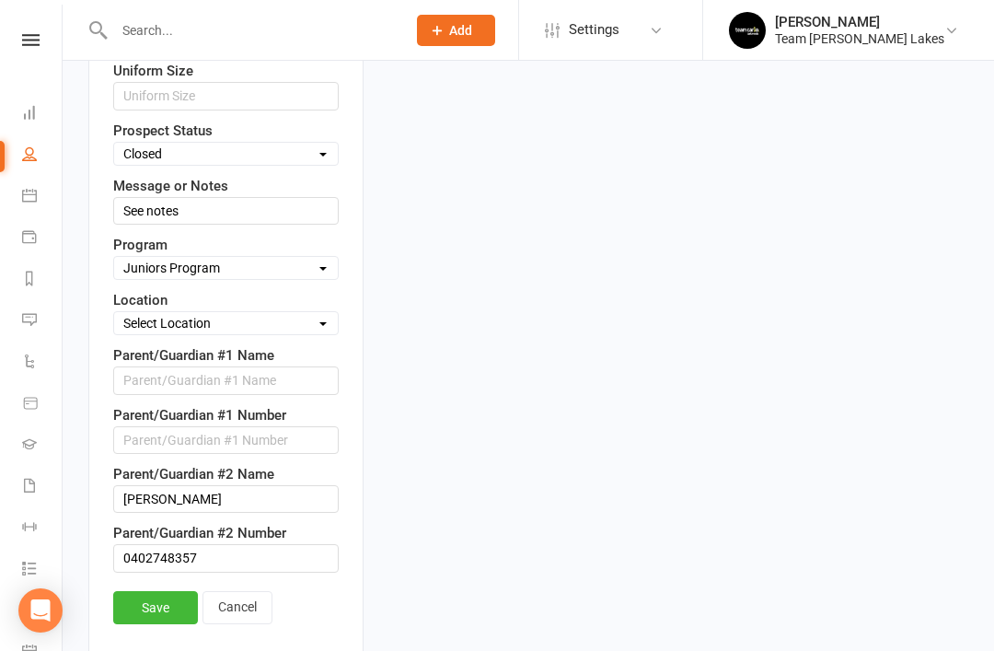
scroll to position [1057, 0]
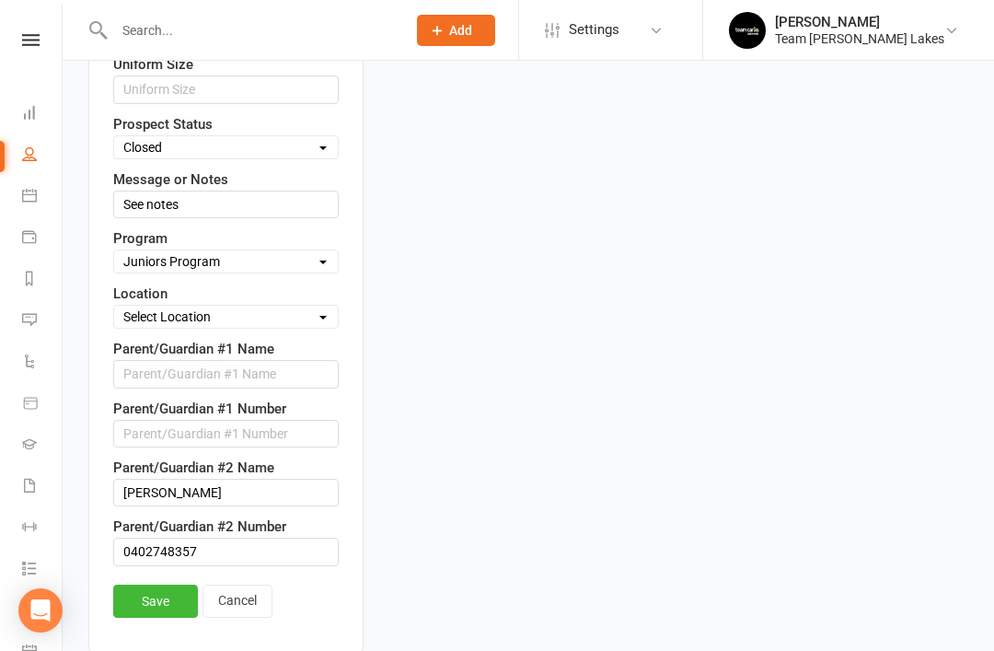
click at [160, 585] on link "Save" at bounding box center [155, 601] width 85 height 33
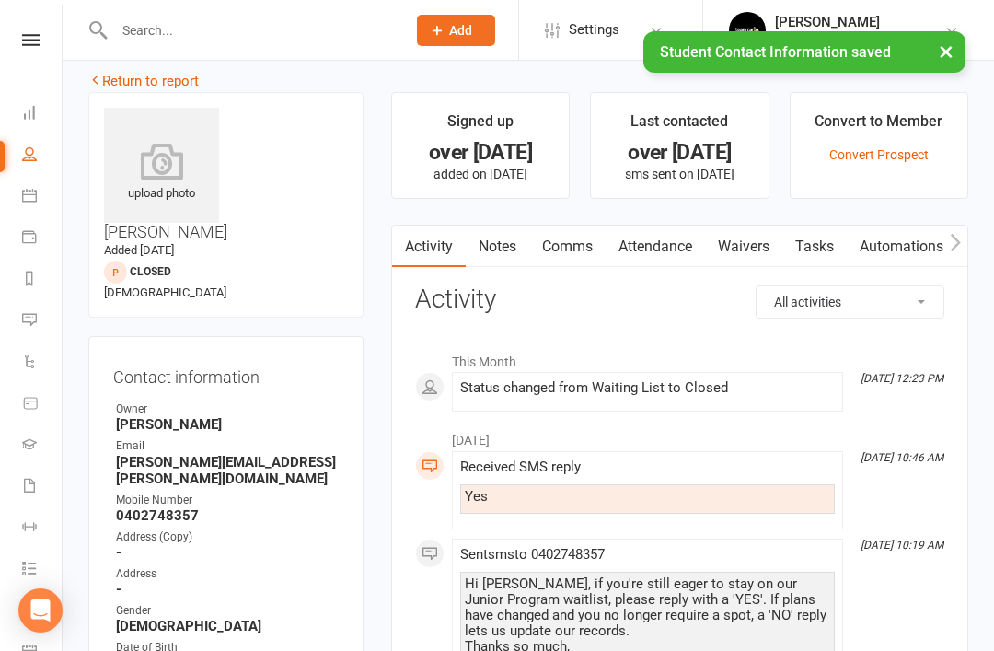
scroll to position [0, 0]
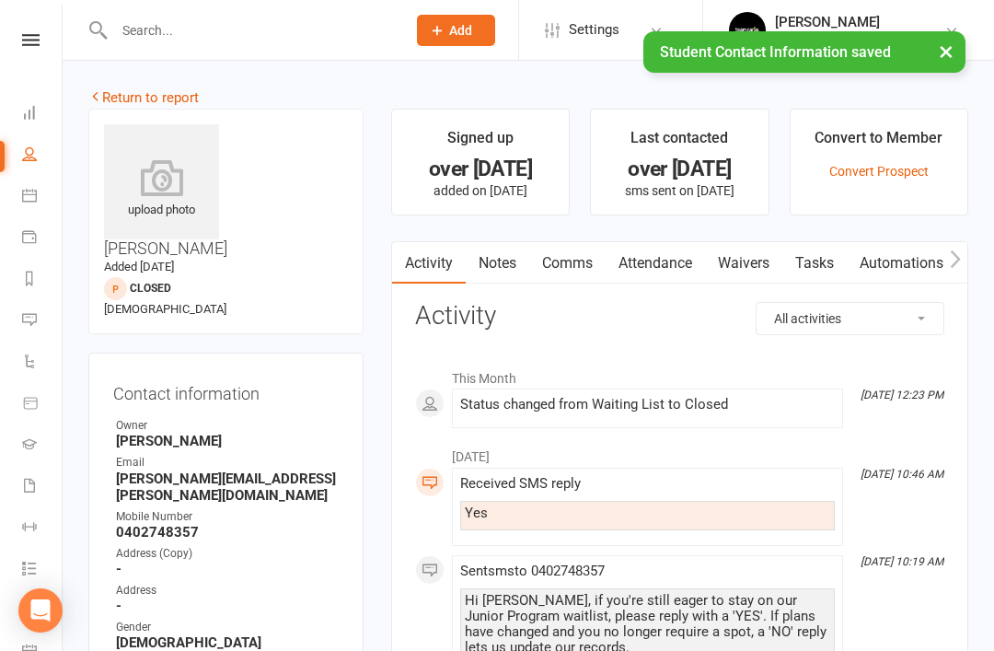
click at [134, 96] on link "Return to report" at bounding box center [143, 97] width 110 height 17
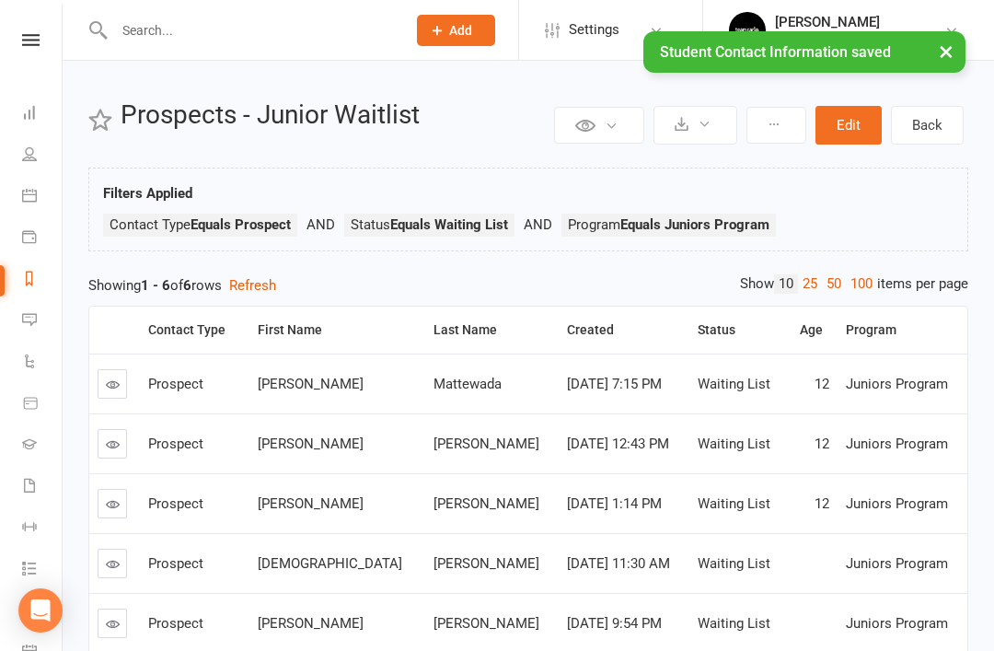
click at [116, 382] on icon at bounding box center [113, 385] width 14 height 14
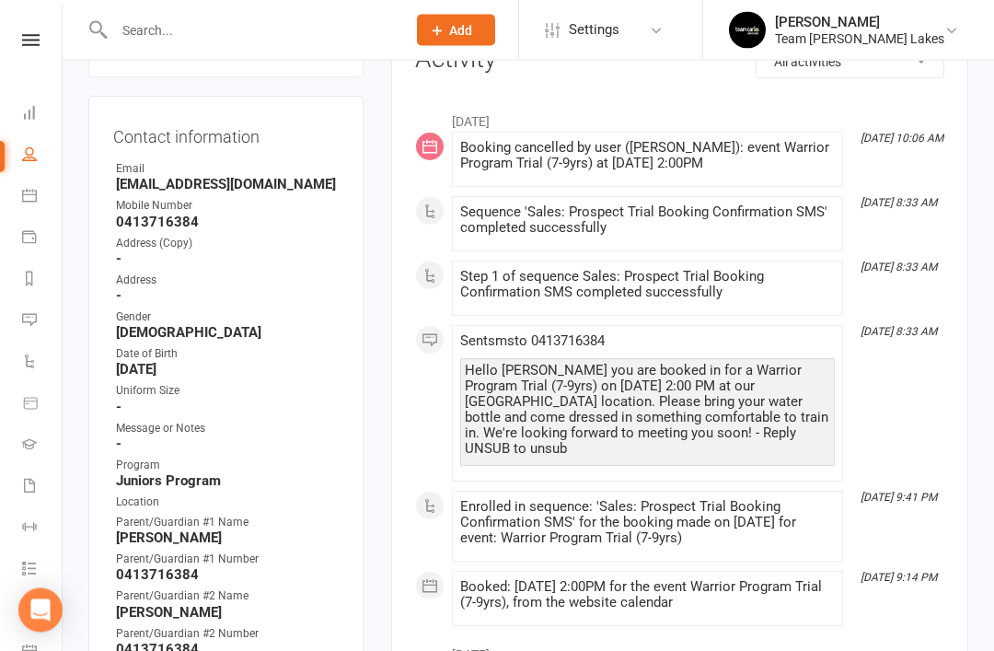
scroll to position [249, 0]
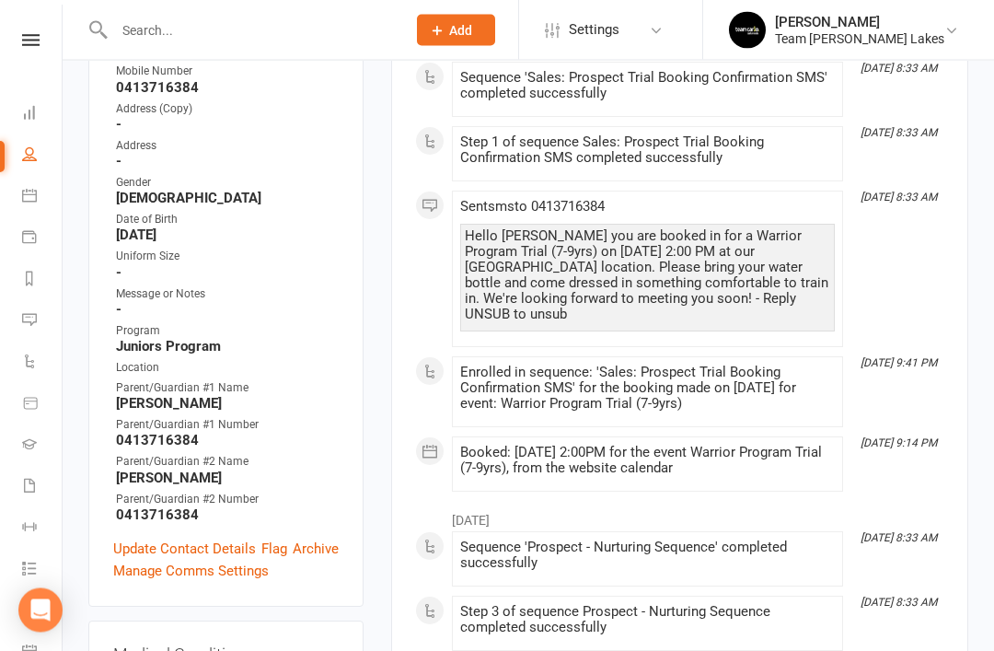
click at [170, 539] on link "Update Contact Details" at bounding box center [184, 550] width 143 height 22
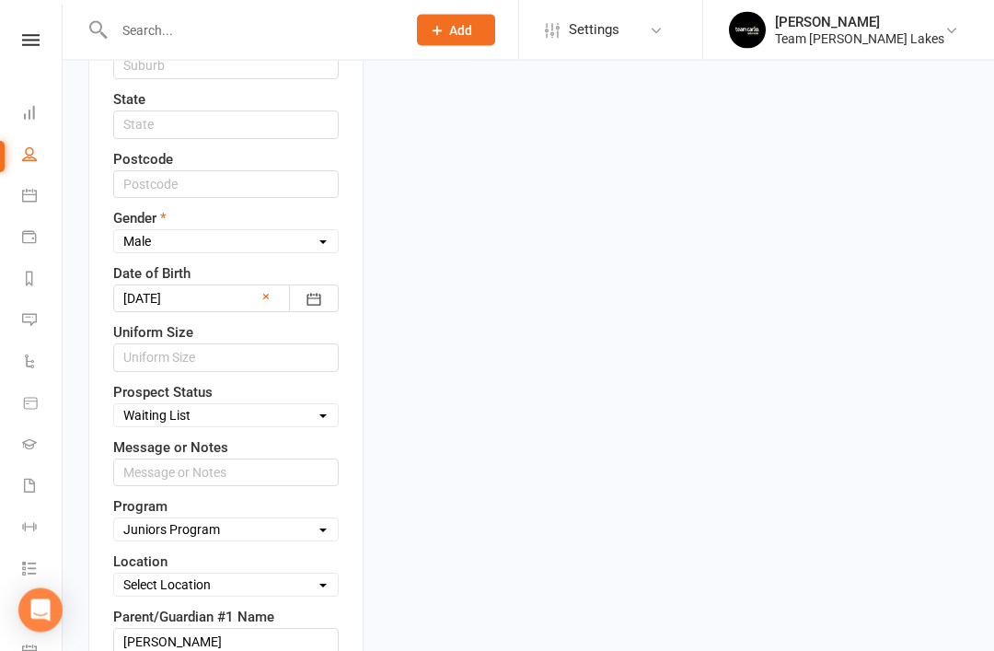
click at [315, 406] on select "Select Open Closed Website Lead Term Follow Up Waiting List Re-Target Funnel 1s…" at bounding box center [226, 416] width 224 height 20
select select "Closed"
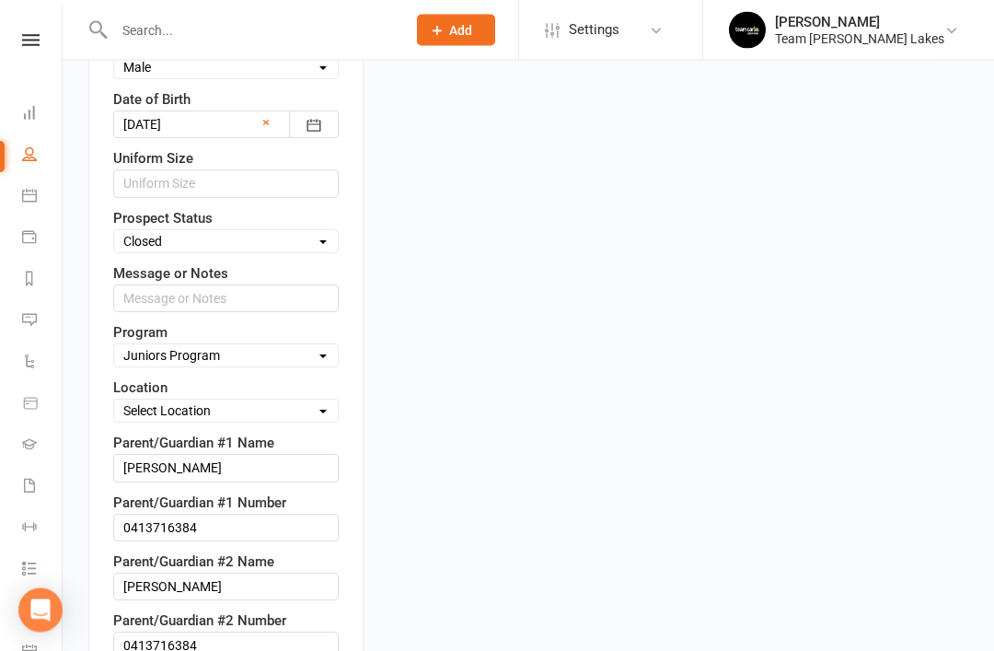
scroll to position [962, 0]
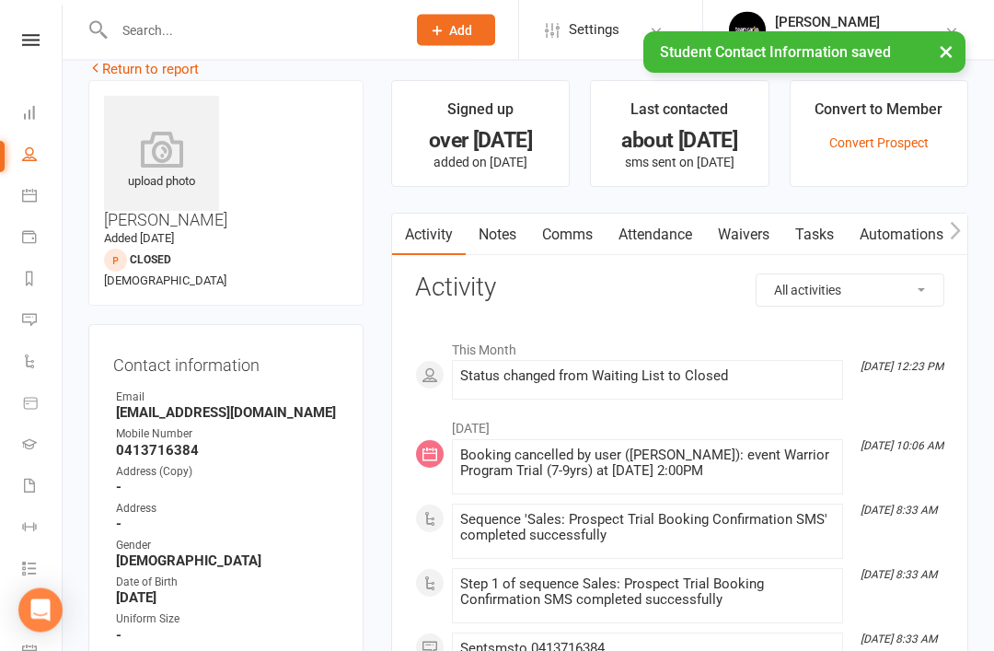
scroll to position [0, 0]
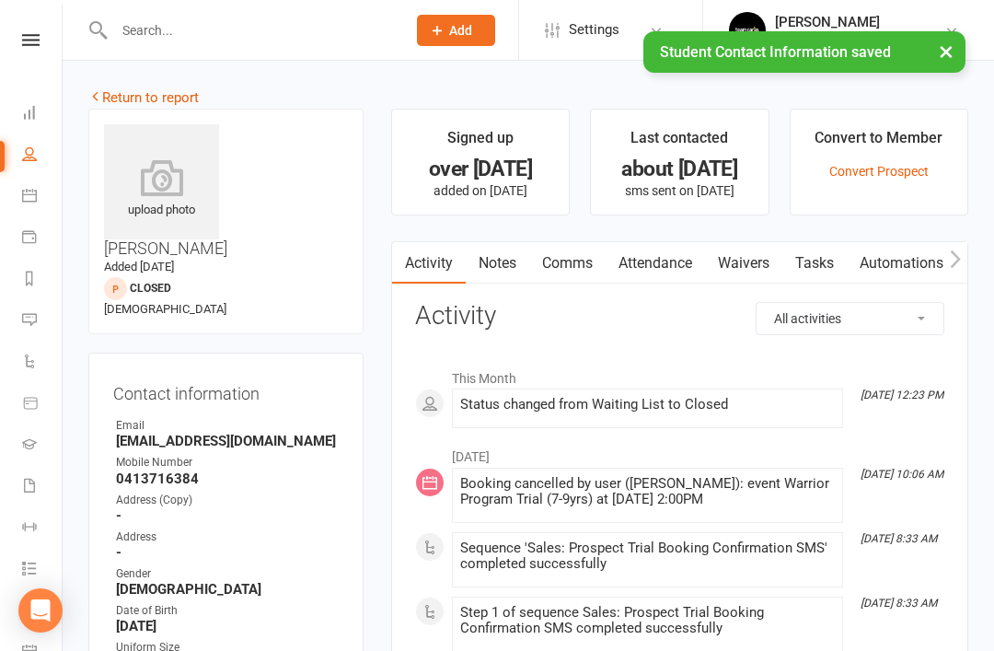
click at [122, 95] on link "Return to report" at bounding box center [143, 97] width 110 height 17
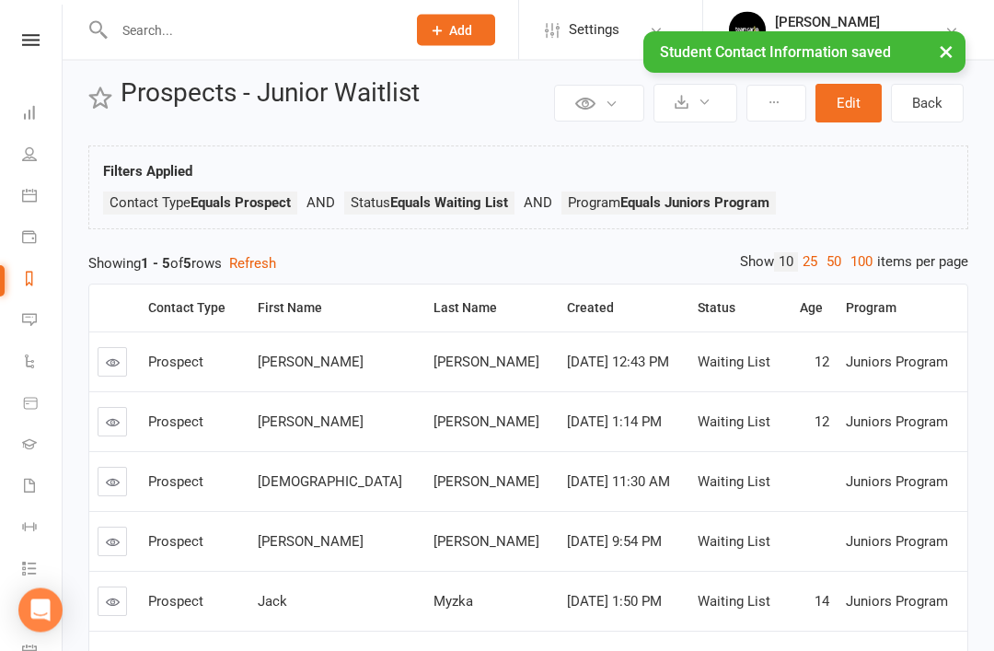
click at [114, 363] on icon at bounding box center [113, 363] width 14 height 14
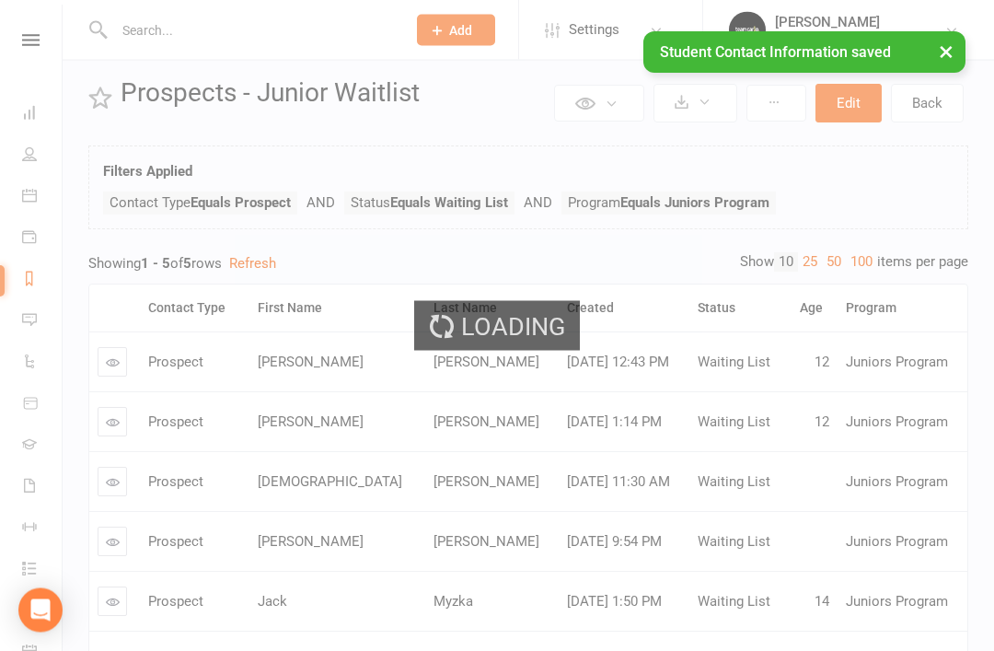
scroll to position [22, 0]
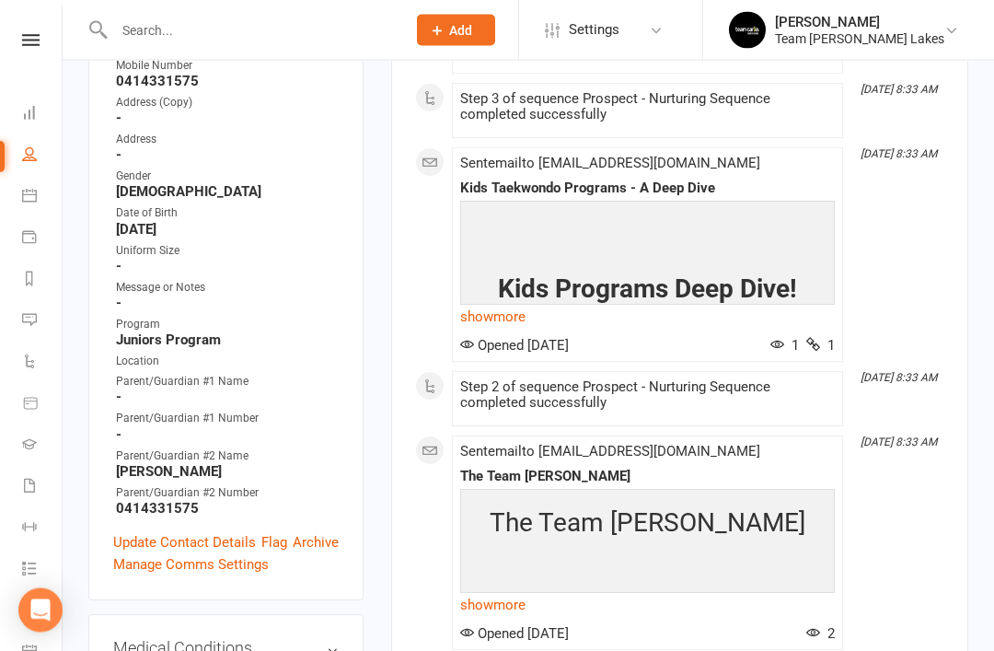
click at [193, 532] on link "Update Contact Details" at bounding box center [184, 543] width 143 height 22
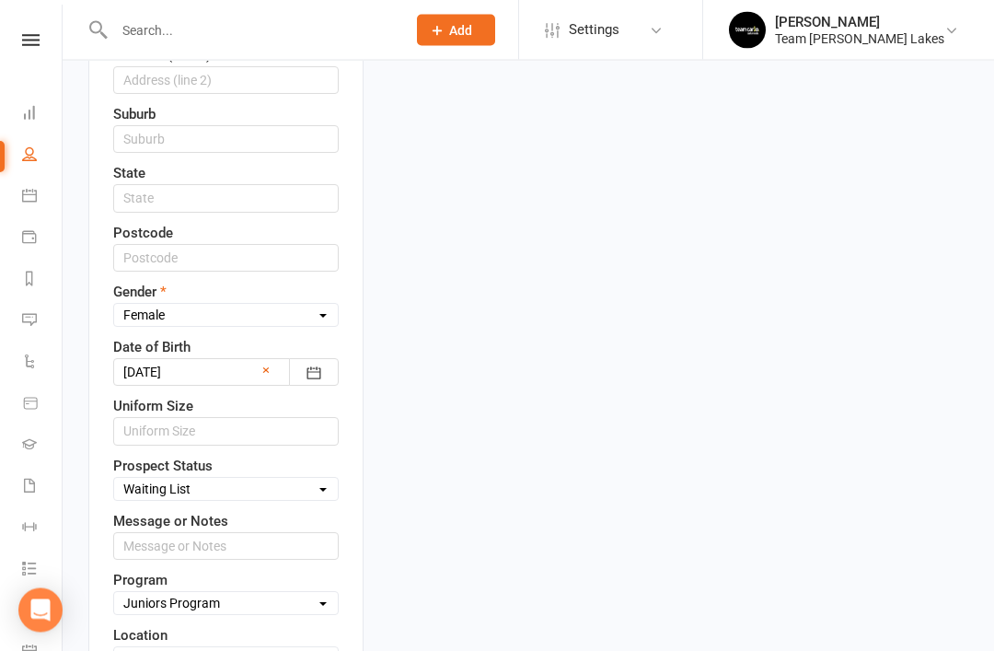
scroll to position [715, 0]
click at [299, 479] on select "Select Open Closed Website Lead Term Follow Up Waiting List Re-Target Funnel 1s…" at bounding box center [226, 489] width 224 height 20
select select "Closed"
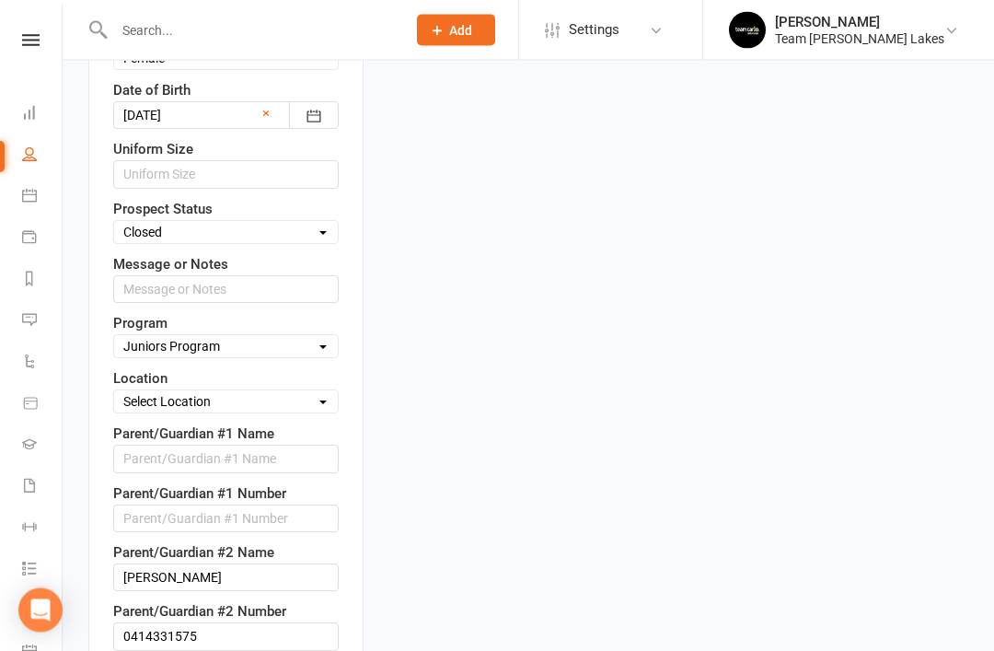
scroll to position [969, 0]
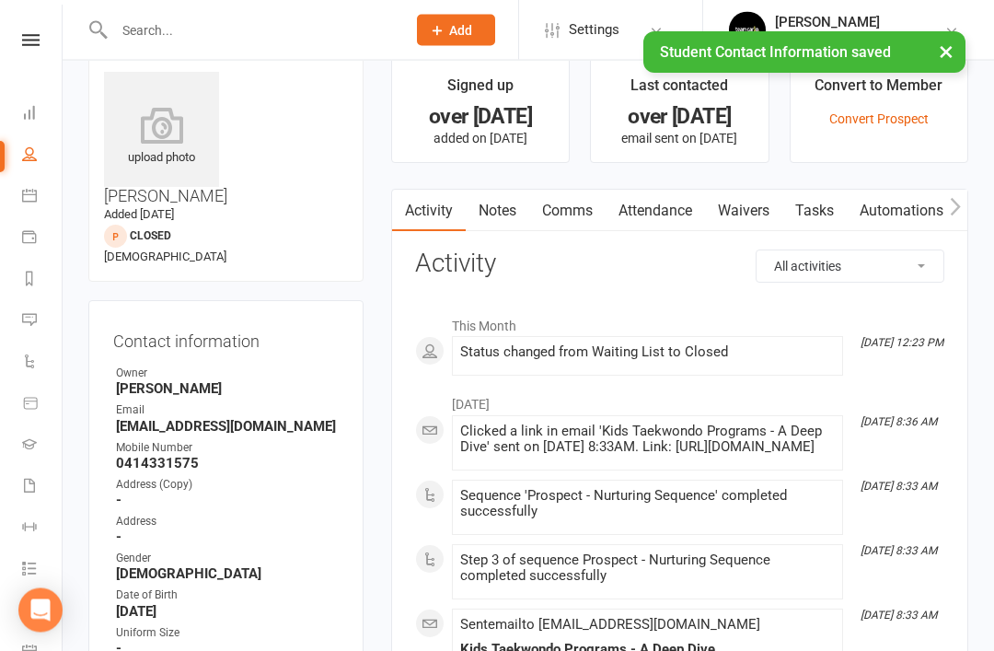
scroll to position [0, 0]
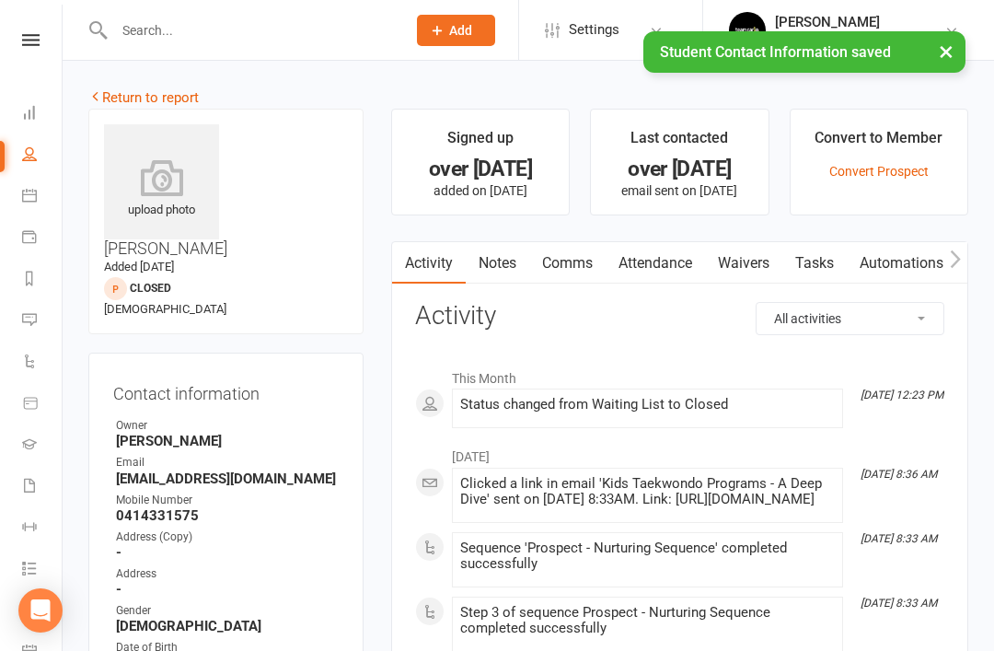
click at [124, 96] on link "Return to report" at bounding box center [143, 97] width 110 height 17
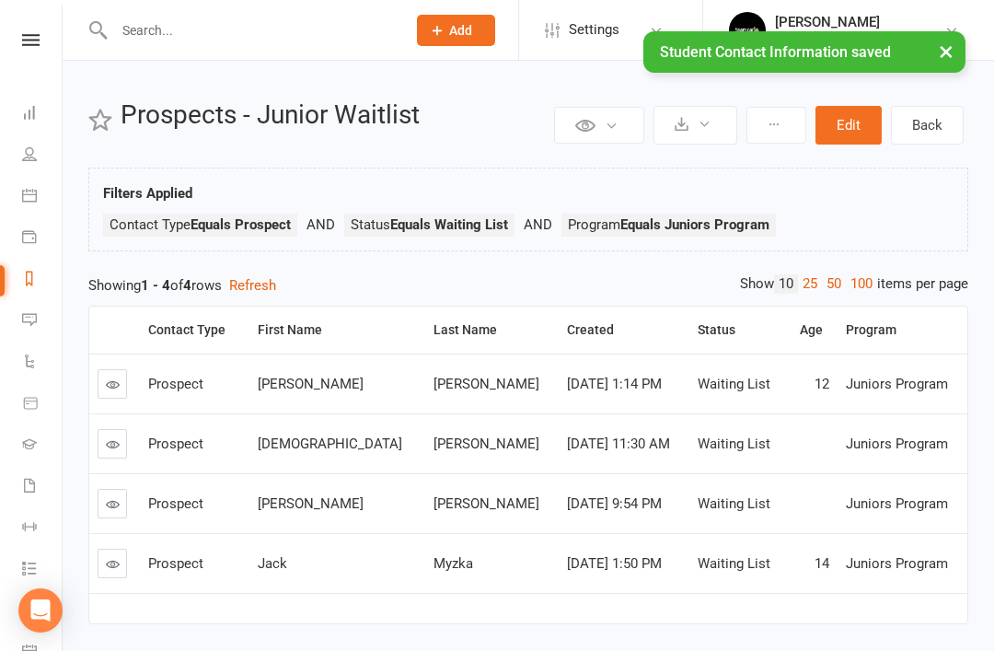
click at [117, 393] on link at bounding box center [112, 383] width 29 height 29
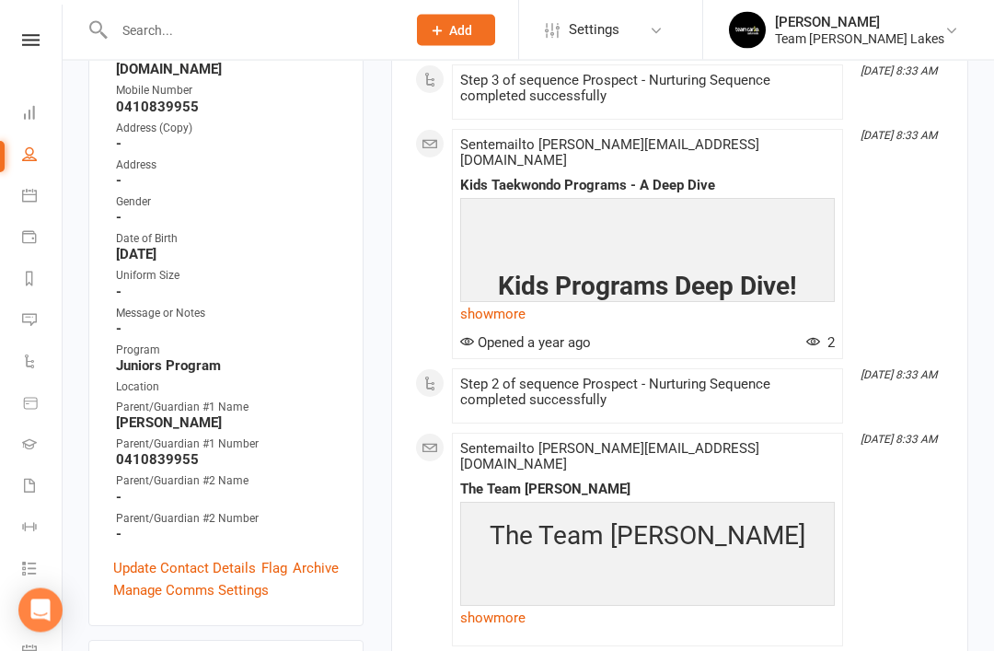
scroll to position [391, 0]
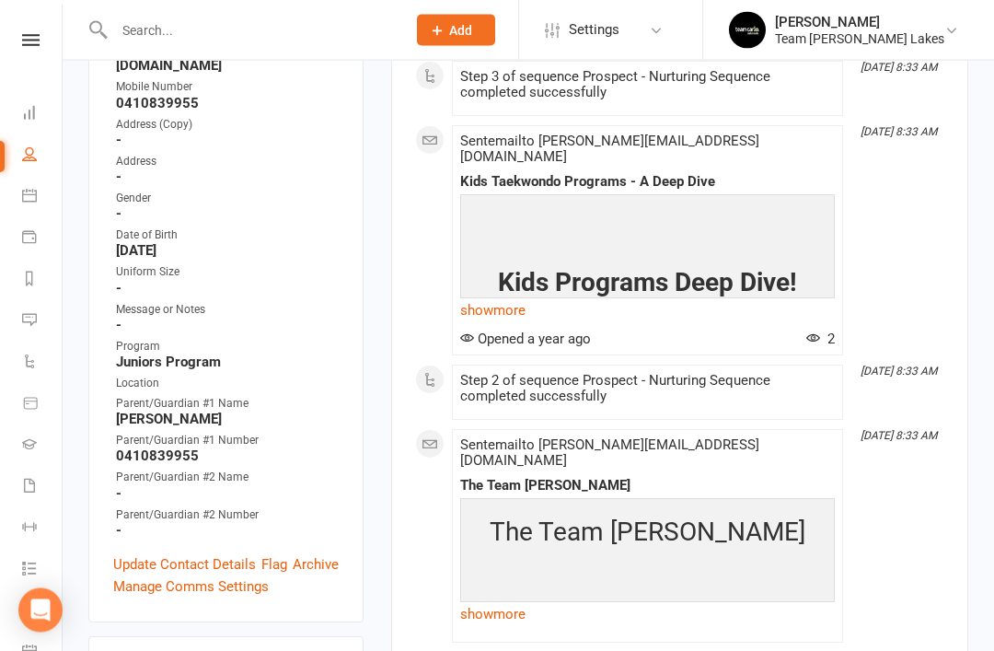
click at [188, 554] on link "Update Contact Details" at bounding box center [184, 565] width 143 height 22
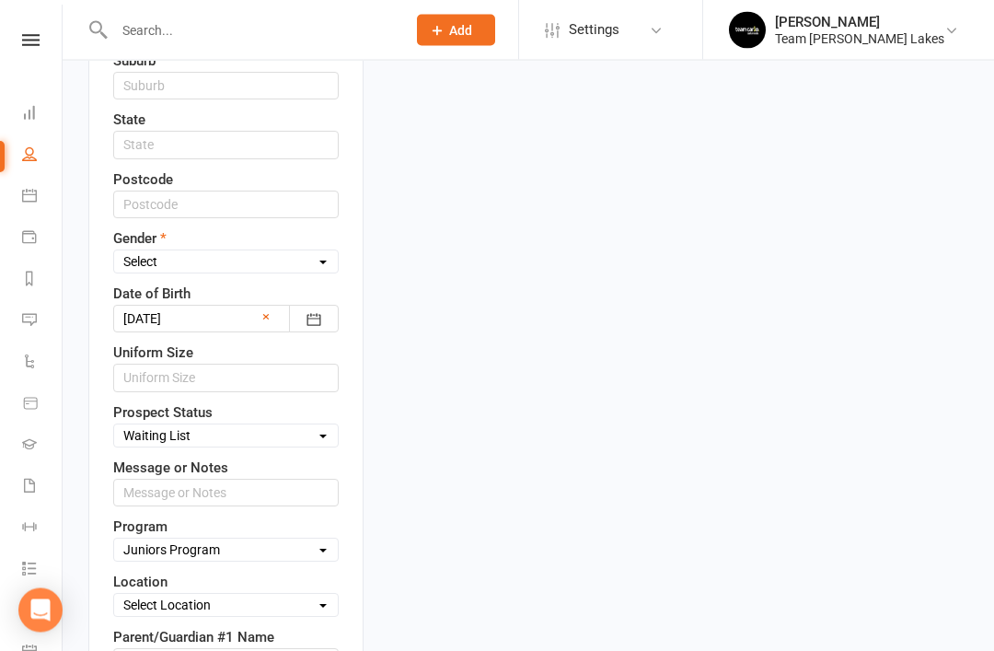
click at [306, 426] on select "Select Open Closed Website Lead Term Follow Up Waiting List Re-Target Funnel 1s…" at bounding box center [226, 436] width 224 height 20
select select "Closed"
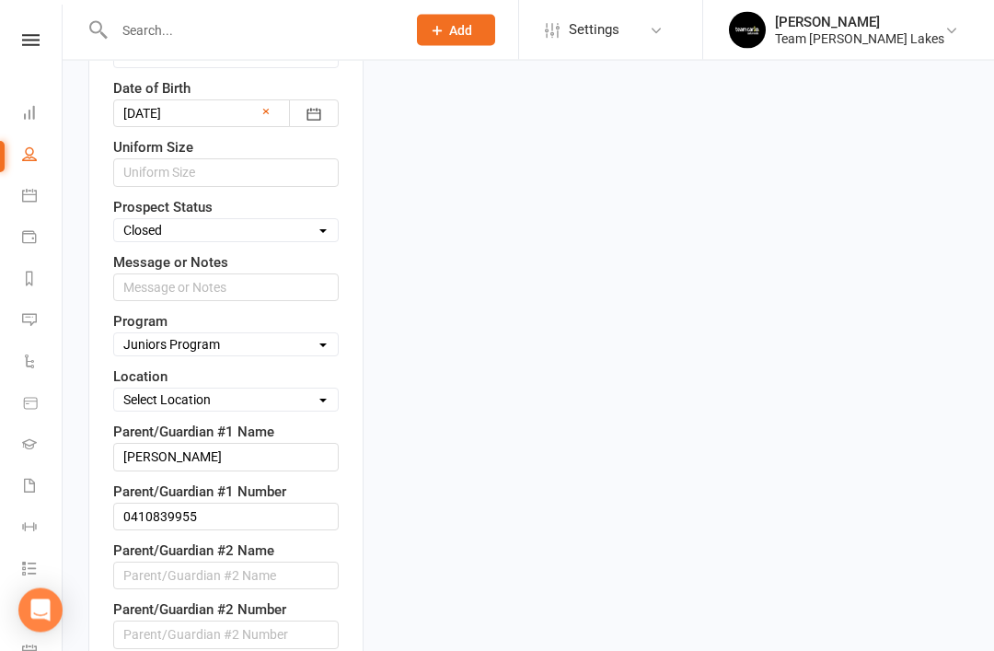
scroll to position [1005, 0]
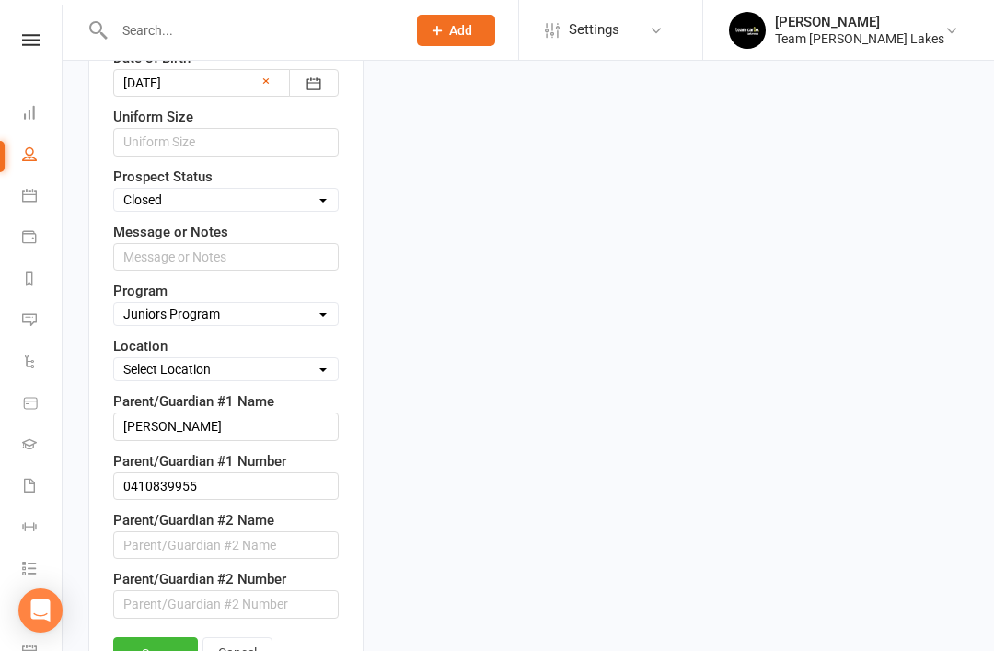
click at [157, 637] on link "Save" at bounding box center [155, 653] width 85 height 33
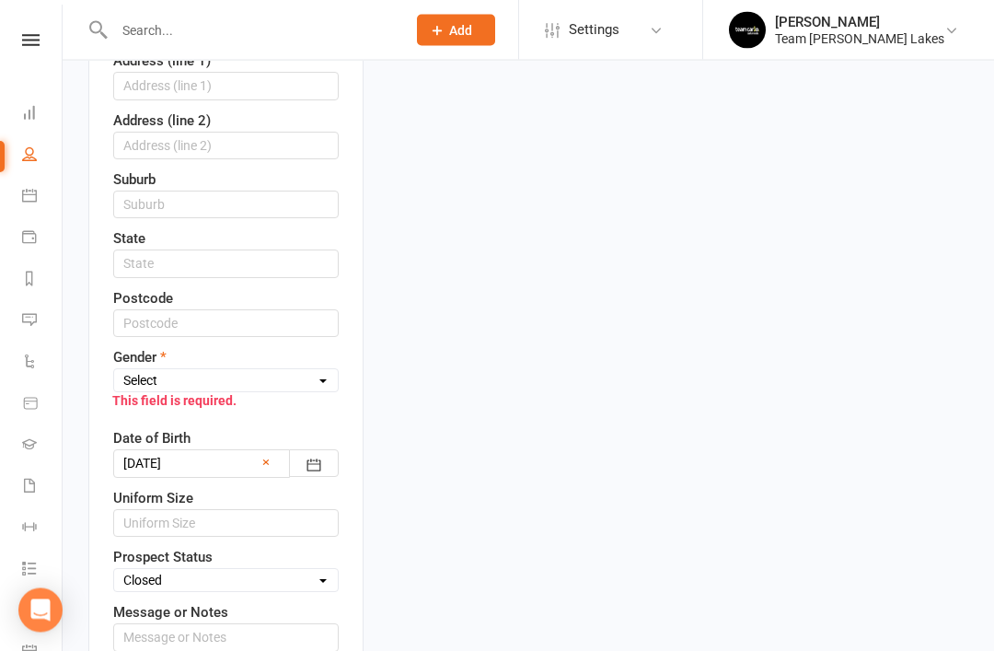
scroll to position [651, 0]
click at [317, 369] on select "Select [DEMOGRAPHIC_DATA] [DEMOGRAPHIC_DATA]" at bounding box center [226, 379] width 224 height 20
select select "[DEMOGRAPHIC_DATA]"
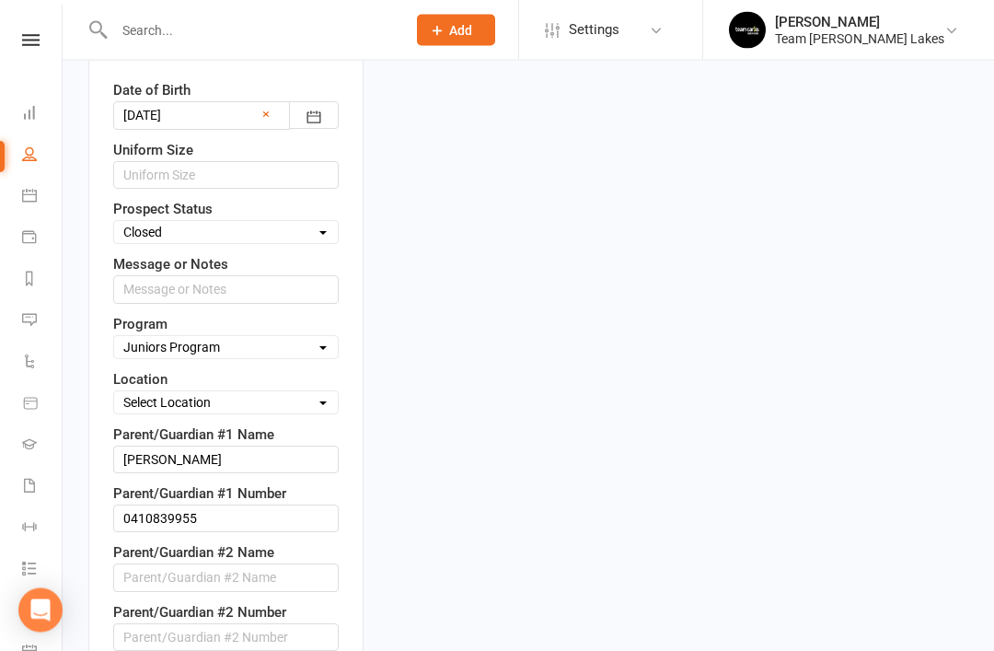
scroll to position [993, 0]
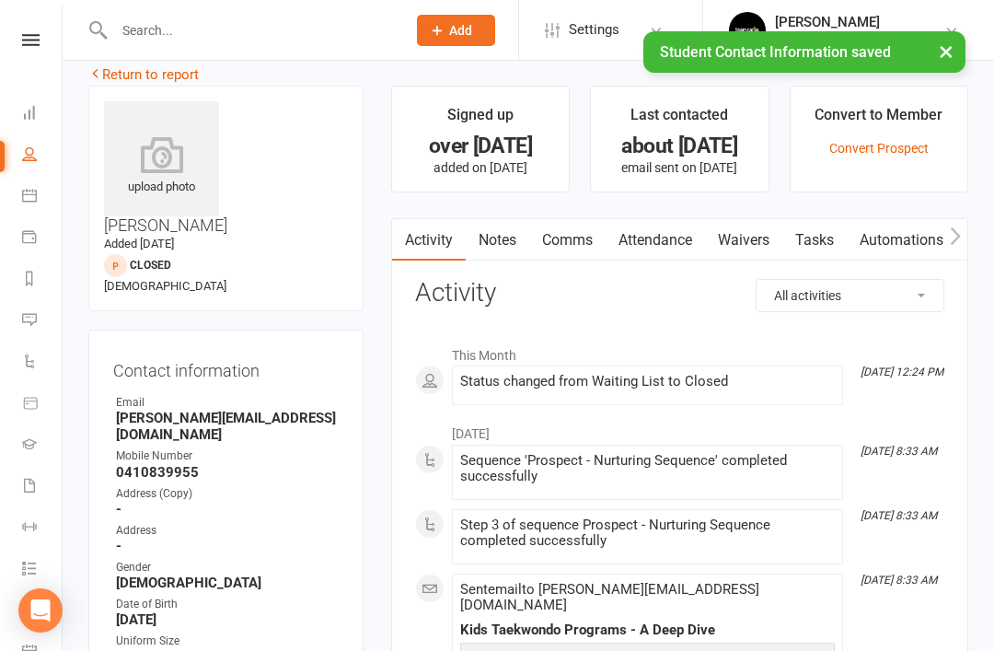
scroll to position [0, 0]
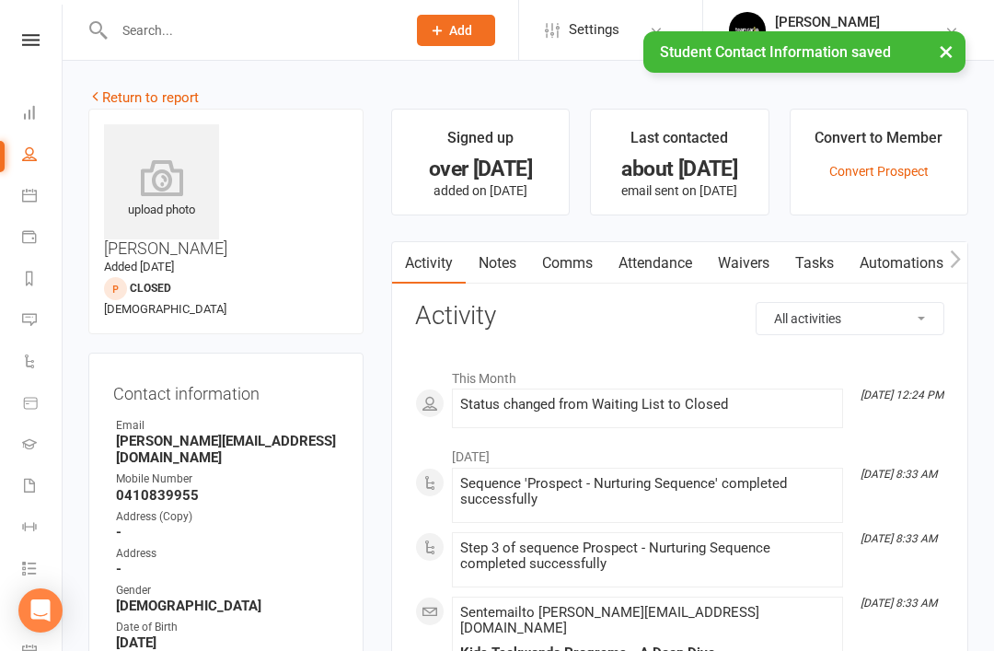
click at [134, 93] on link "Return to report" at bounding box center [143, 97] width 110 height 17
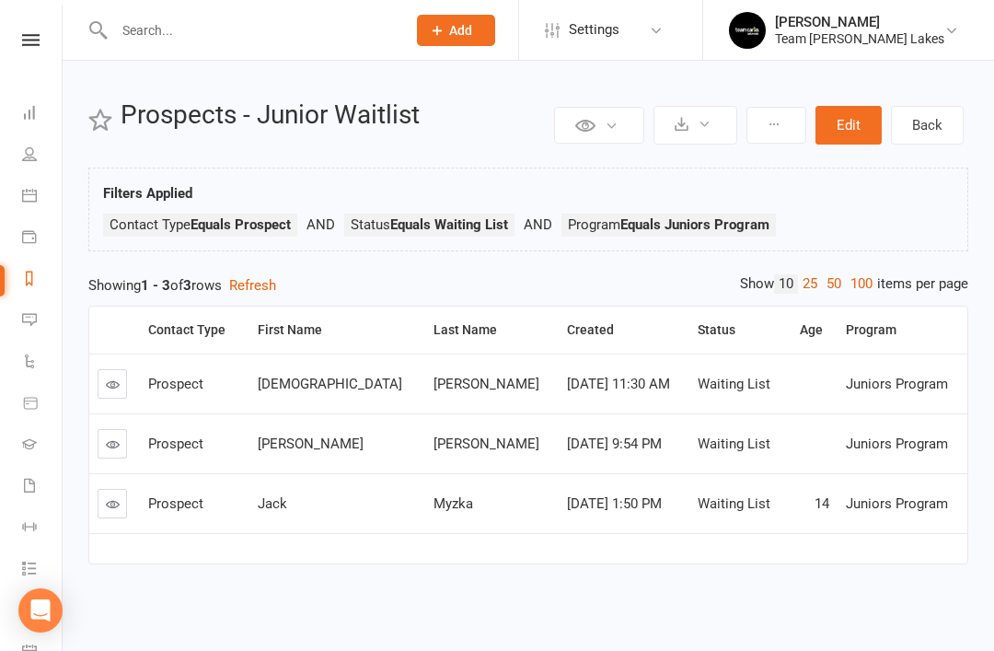
click at [120, 388] on link at bounding box center [112, 383] width 29 height 29
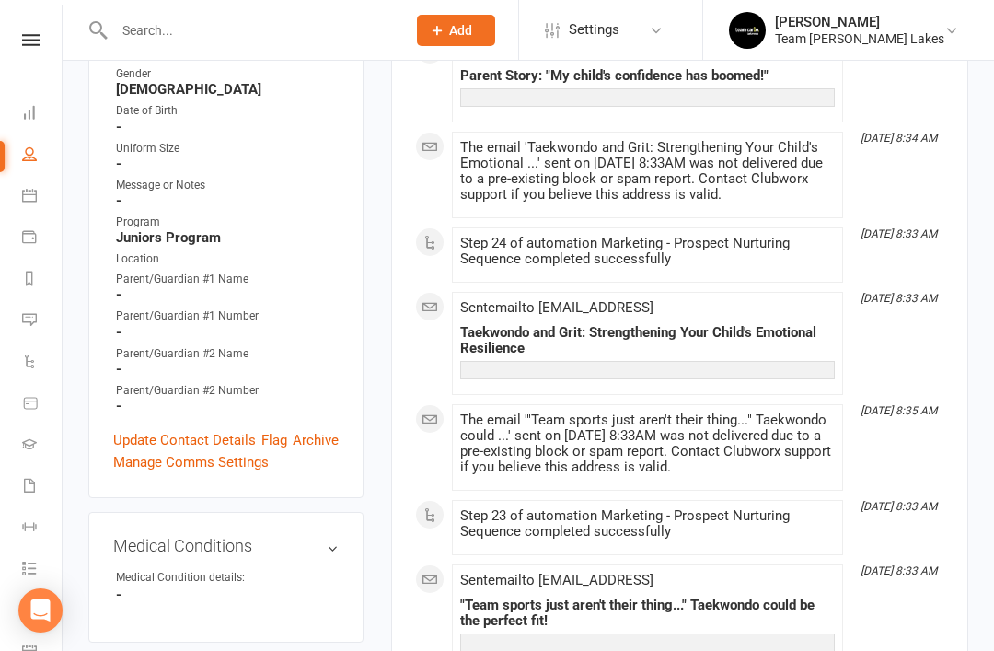
click at [191, 429] on link "Update Contact Details" at bounding box center [184, 440] width 143 height 22
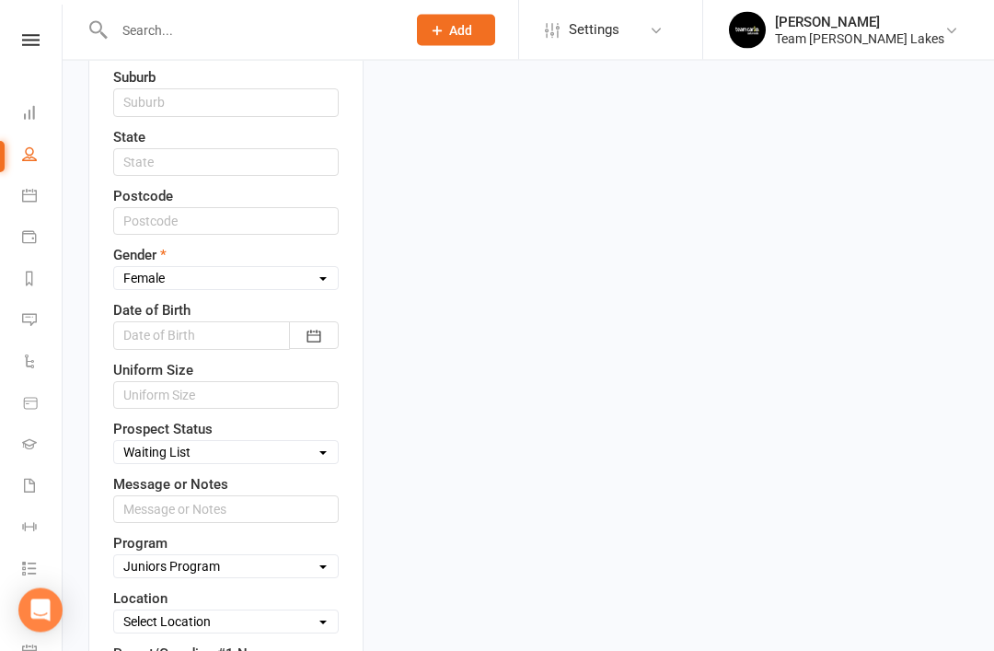
click at [270, 443] on select "Select Open Closed Website Lead Term Follow Up Waiting List Re-Target Funnel 1s…" at bounding box center [226, 453] width 224 height 20
select select "Closed"
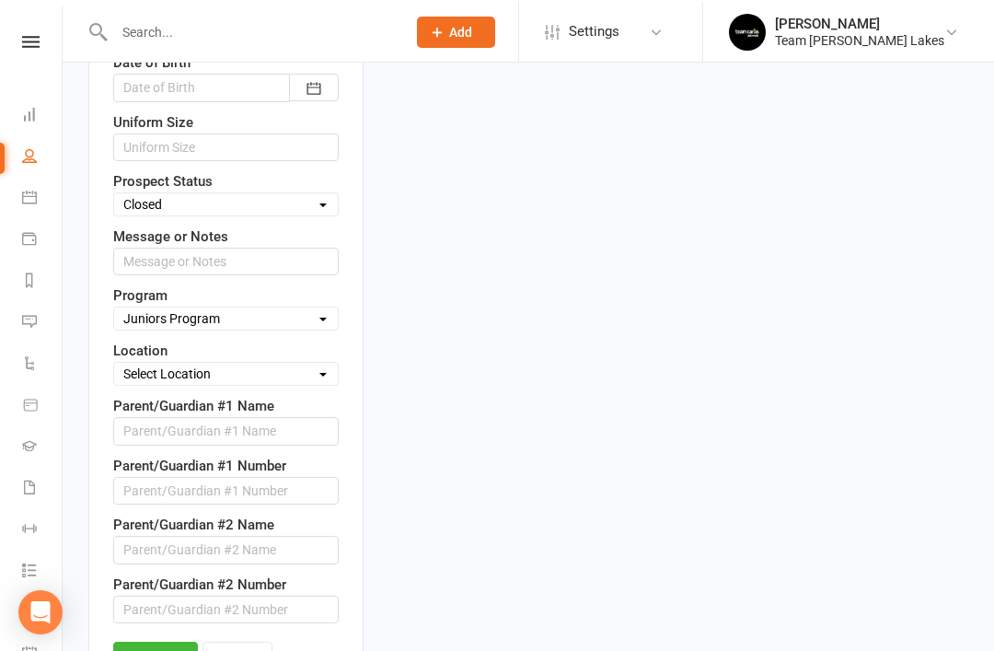
scroll to position [981, 0]
click at [153, 642] on link "Save" at bounding box center [155, 658] width 85 height 33
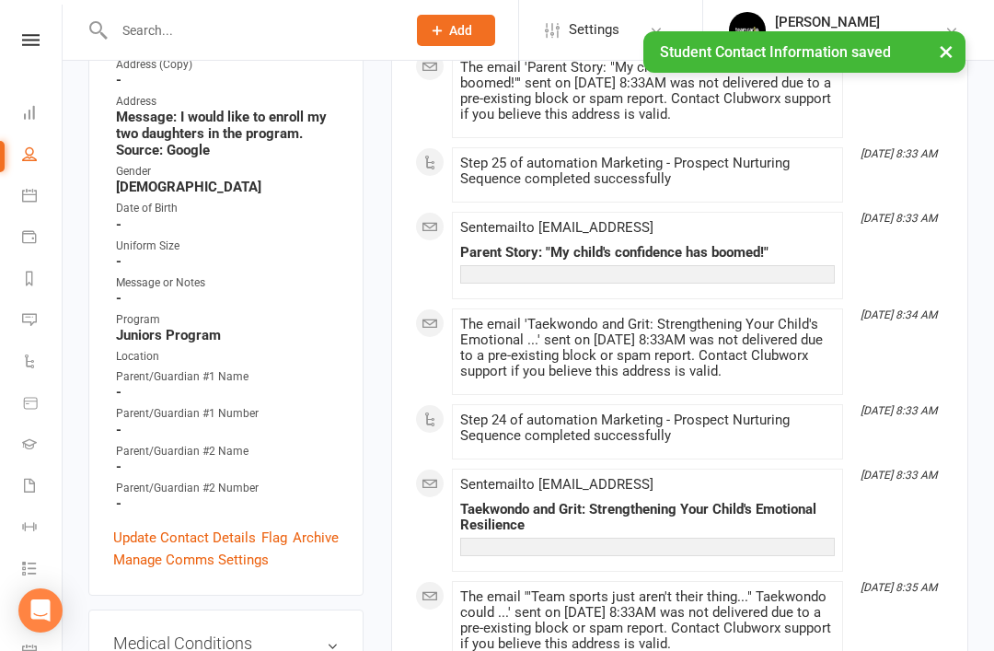
scroll to position [0, 0]
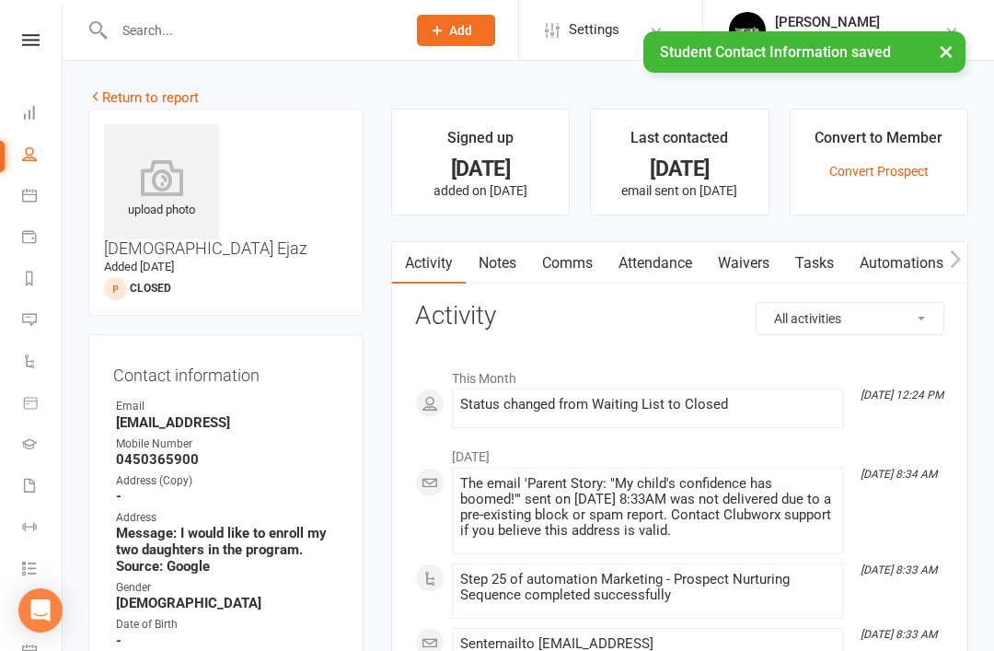
click at [118, 96] on link "Return to report" at bounding box center [143, 97] width 110 height 17
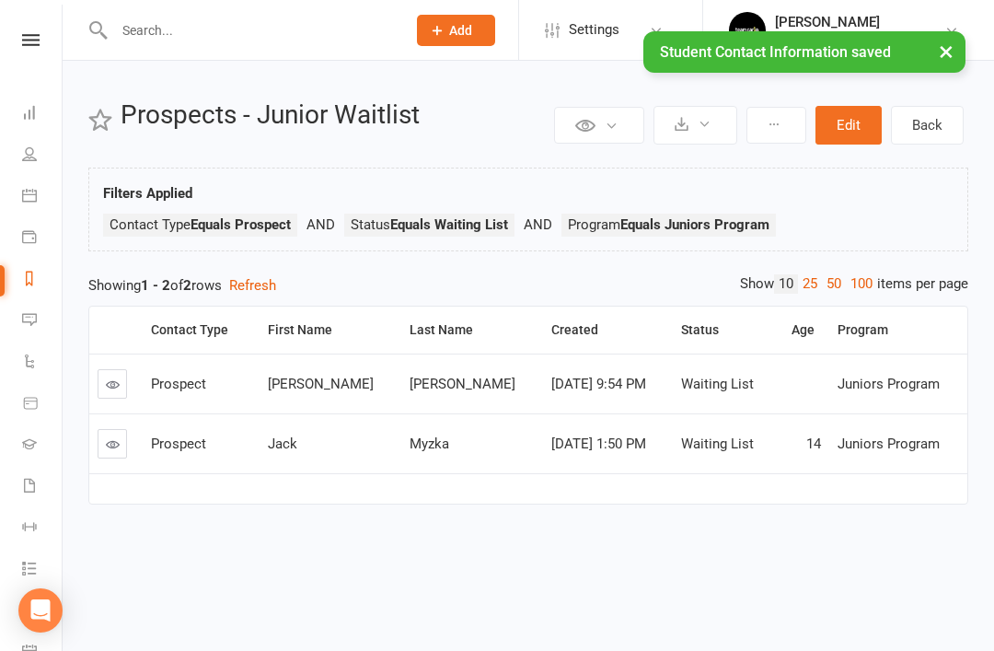
click at [119, 387] on icon at bounding box center [113, 385] width 14 height 14
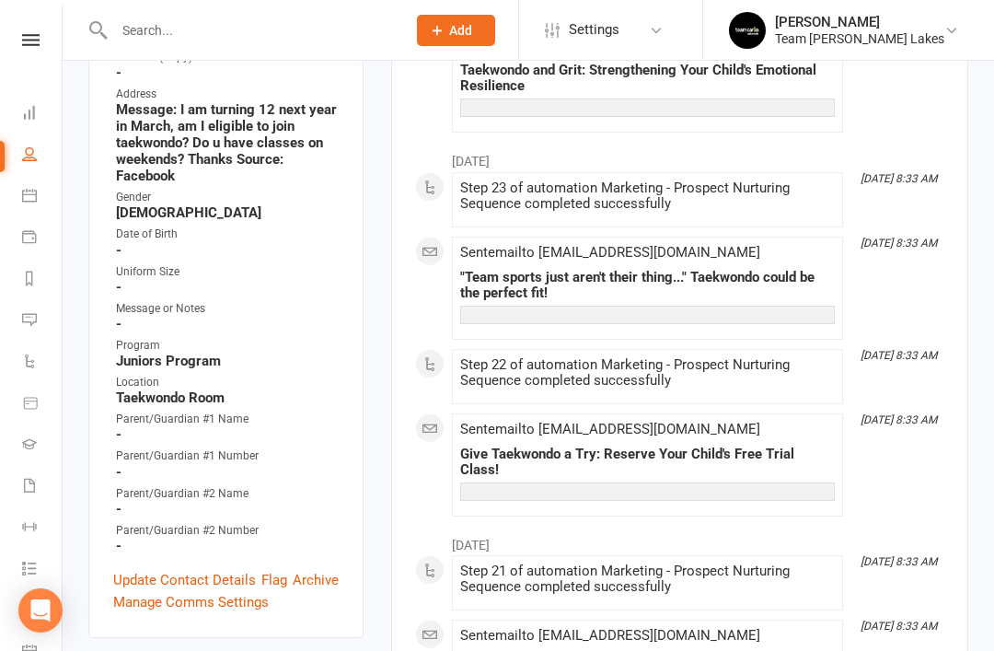
click at [182, 569] on link "Update Contact Details" at bounding box center [184, 580] width 143 height 22
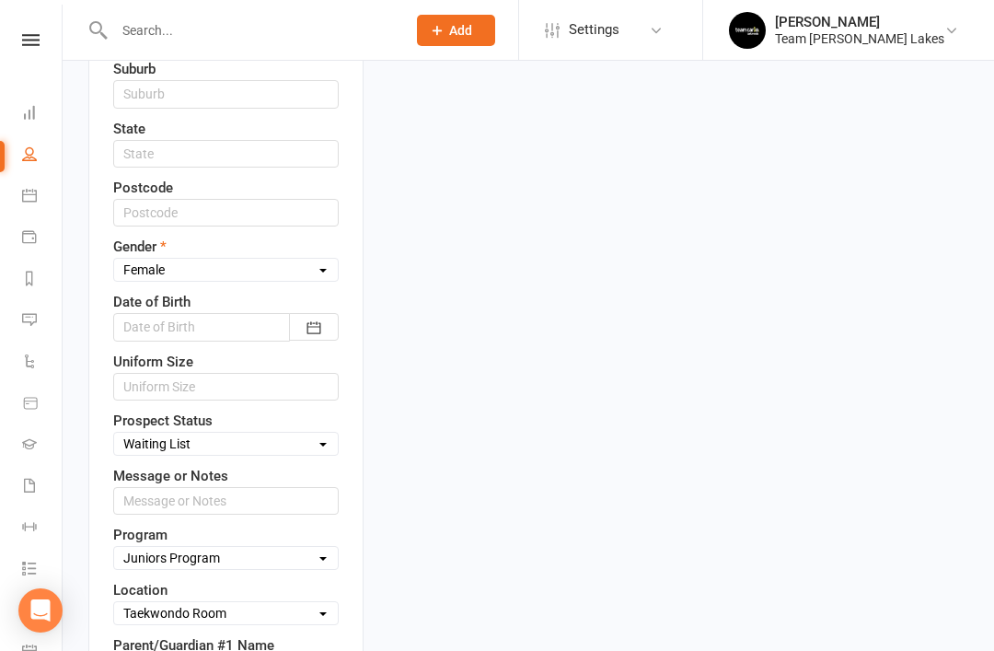
scroll to position [744, 0]
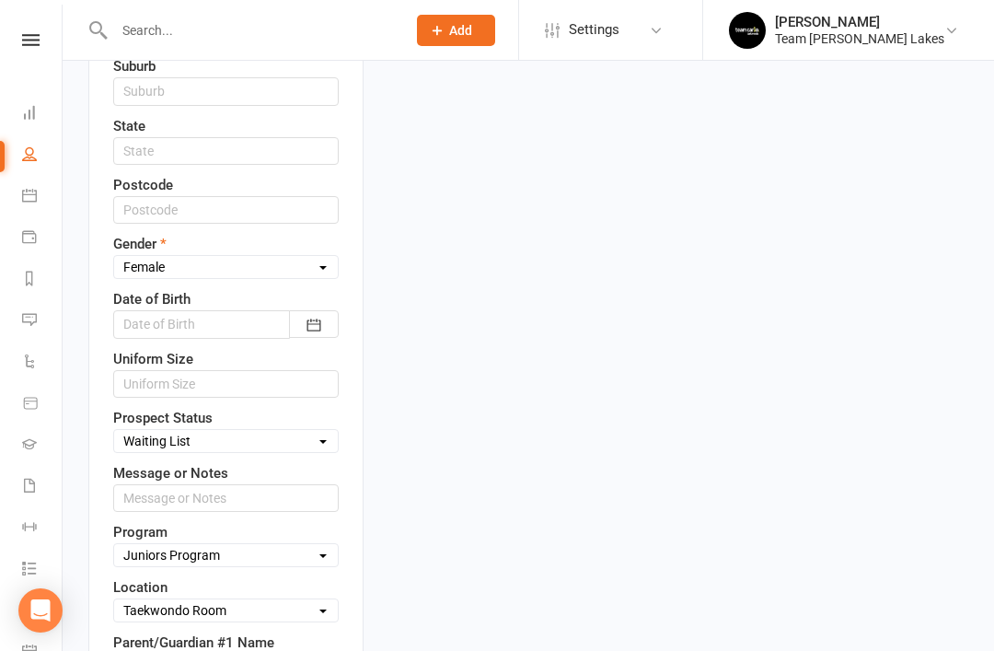
click at [309, 431] on select "Select Open Closed Website Lead Term Follow Up Waiting List Re-Target Funnel 1s…" at bounding box center [226, 441] width 224 height 20
select select "Closed"
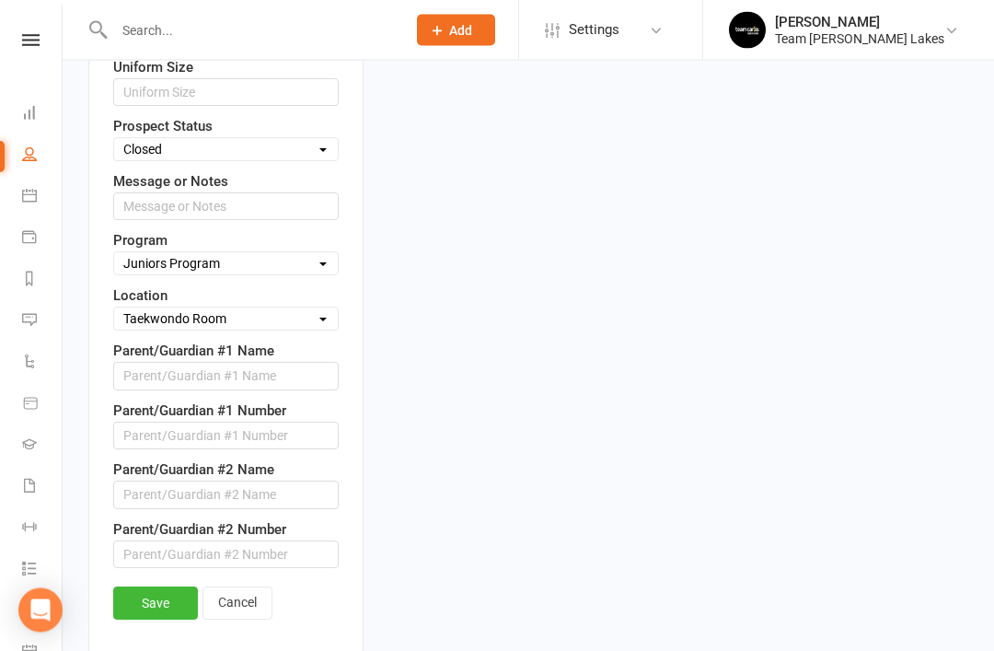
scroll to position [1036, 0]
click at [165, 587] on link "Save" at bounding box center [155, 603] width 85 height 33
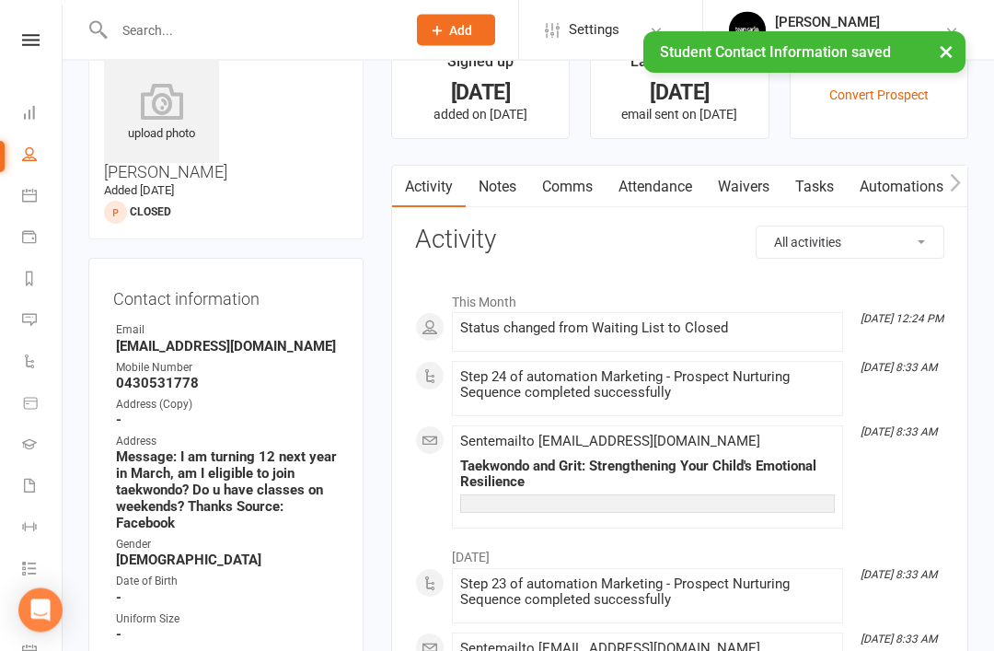
scroll to position [0, 0]
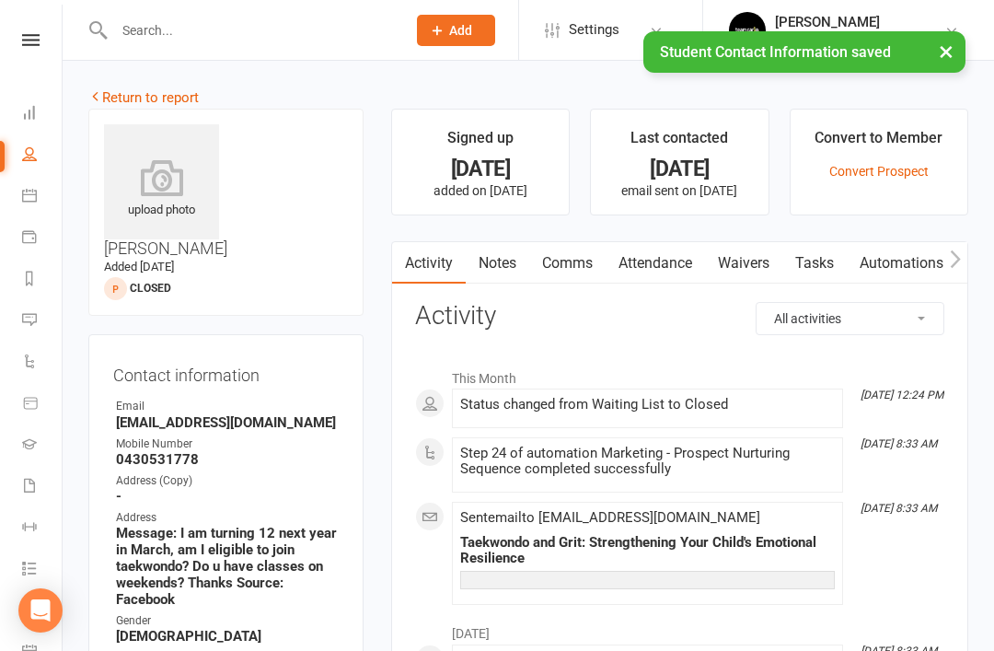
click at [128, 90] on link "Return to report" at bounding box center [143, 97] width 110 height 17
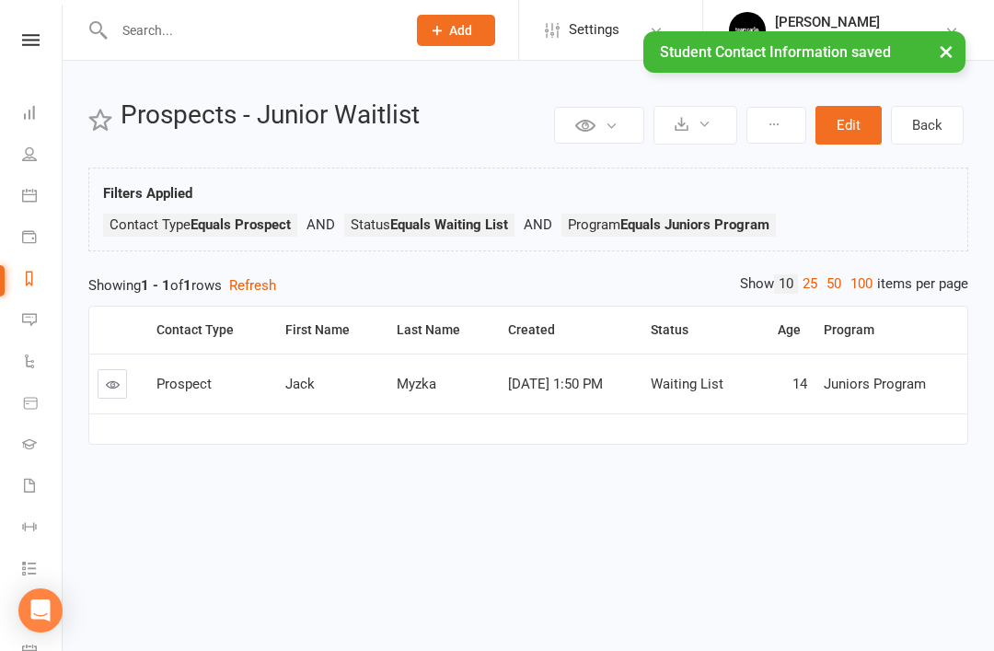
click at [118, 384] on icon at bounding box center [113, 385] width 14 height 14
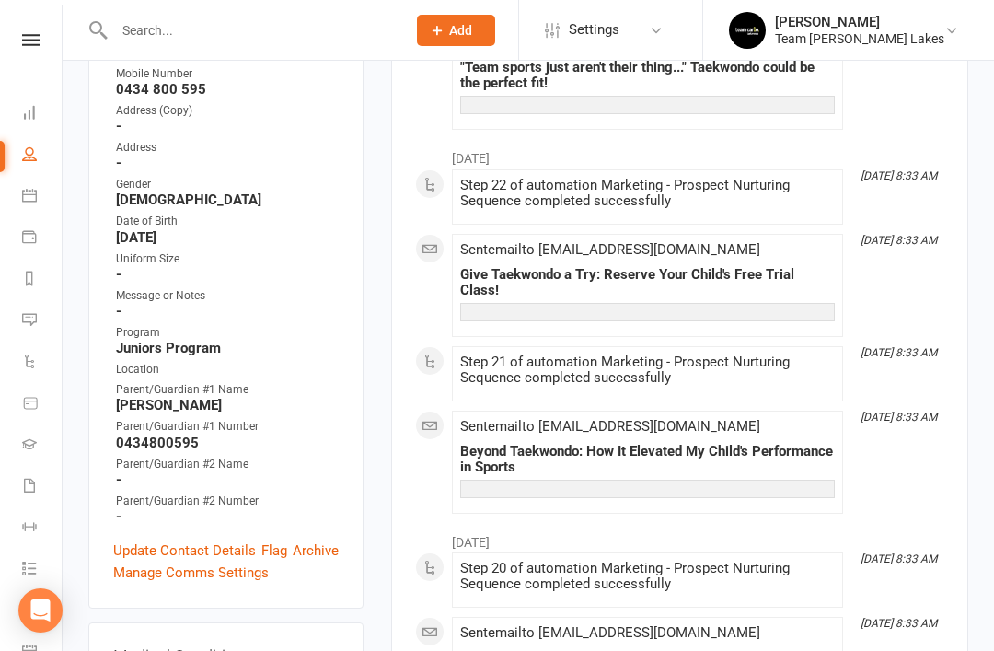
click at [184, 540] on link "Update Contact Details" at bounding box center [184, 551] width 143 height 22
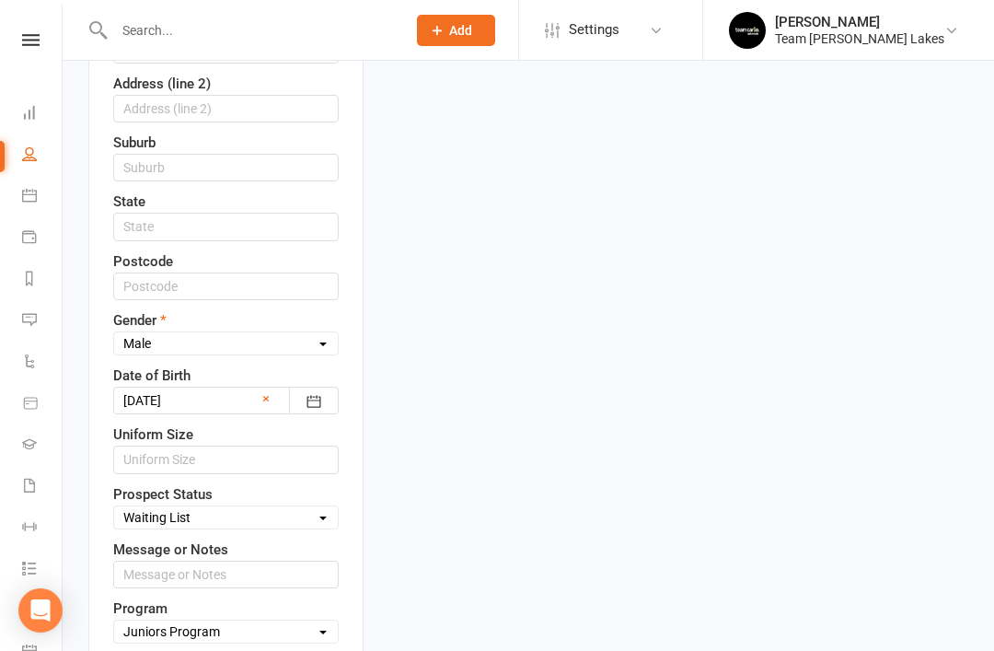
scroll to position [699, 0]
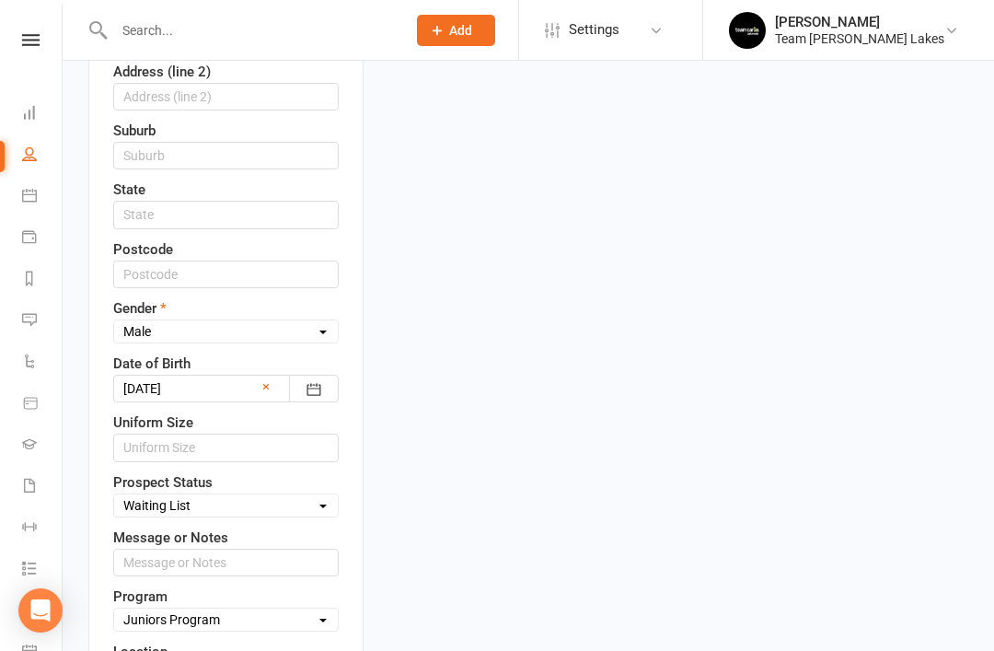
click at [309, 495] on select "Select Open Closed Website Lead Term Follow Up Waiting List Re-Target Funnel 1s…" at bounding box center [226, 505] width 224 height 20
select select "Closed"
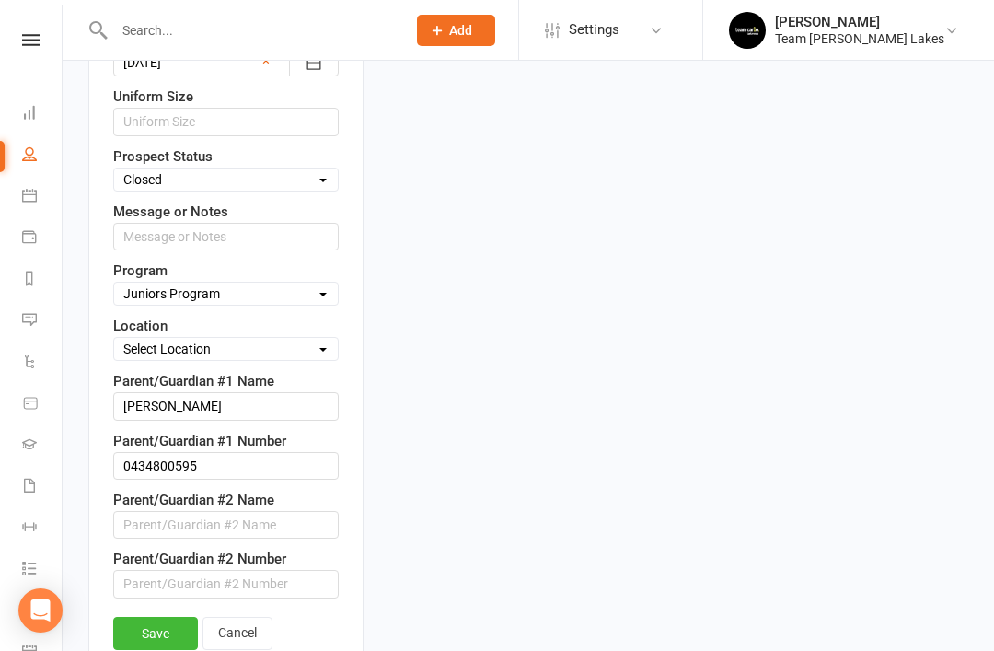
scroll to position [1030, 0]
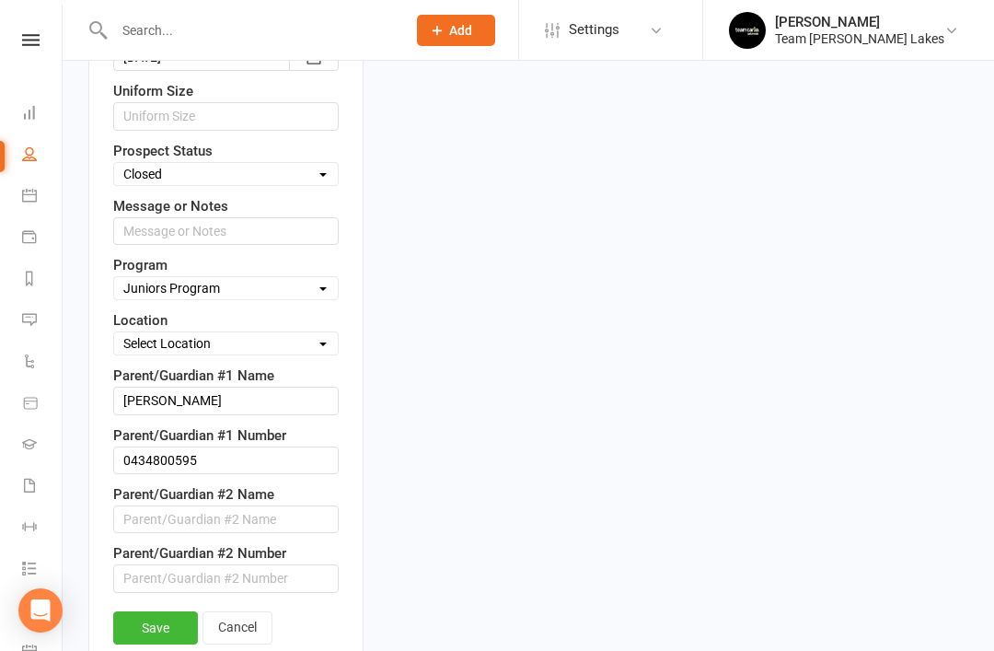
click at [161, 611] on link "Save" at bounding box center [155, 627] width 85 height 33
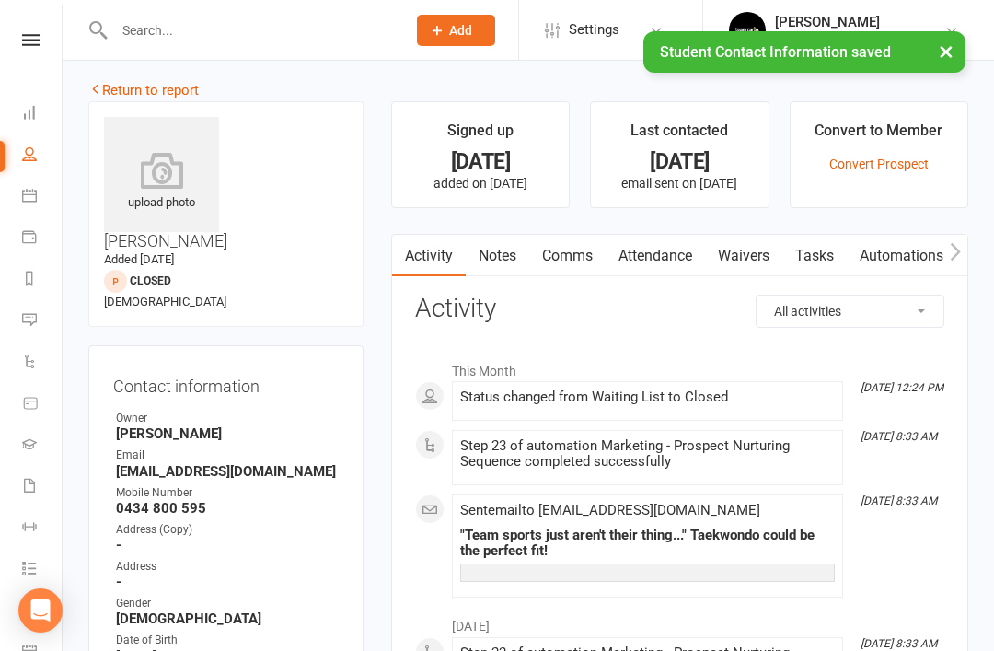
scroll to position [0, 0]
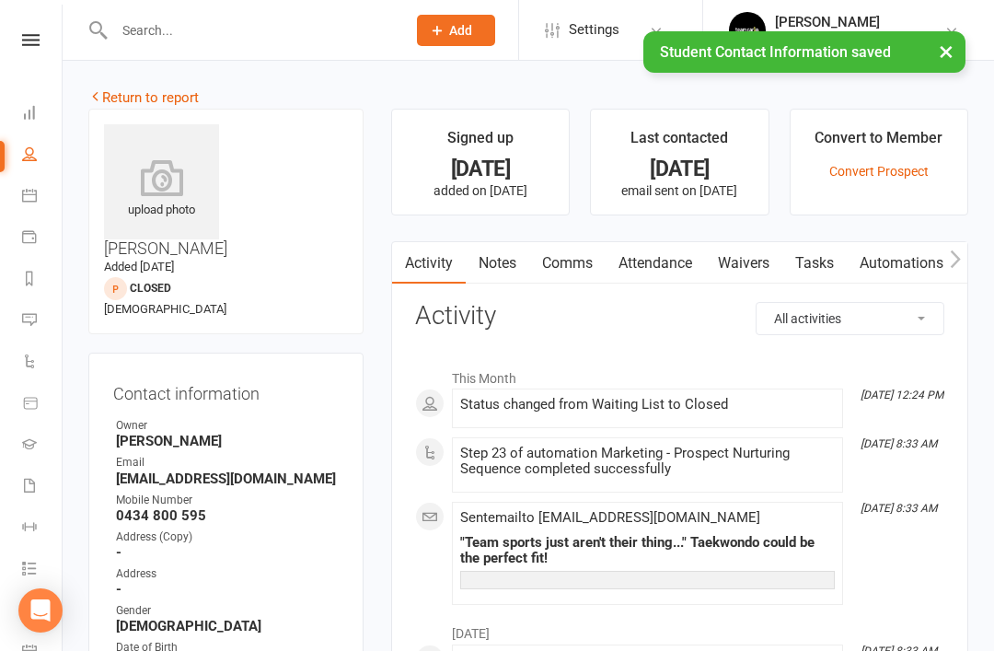
click at [128, 101] on link "Return to report" at bounding box center [143, 97] width 110 height 17
